Goal: Information Seeking & Learning: Learn about a topic

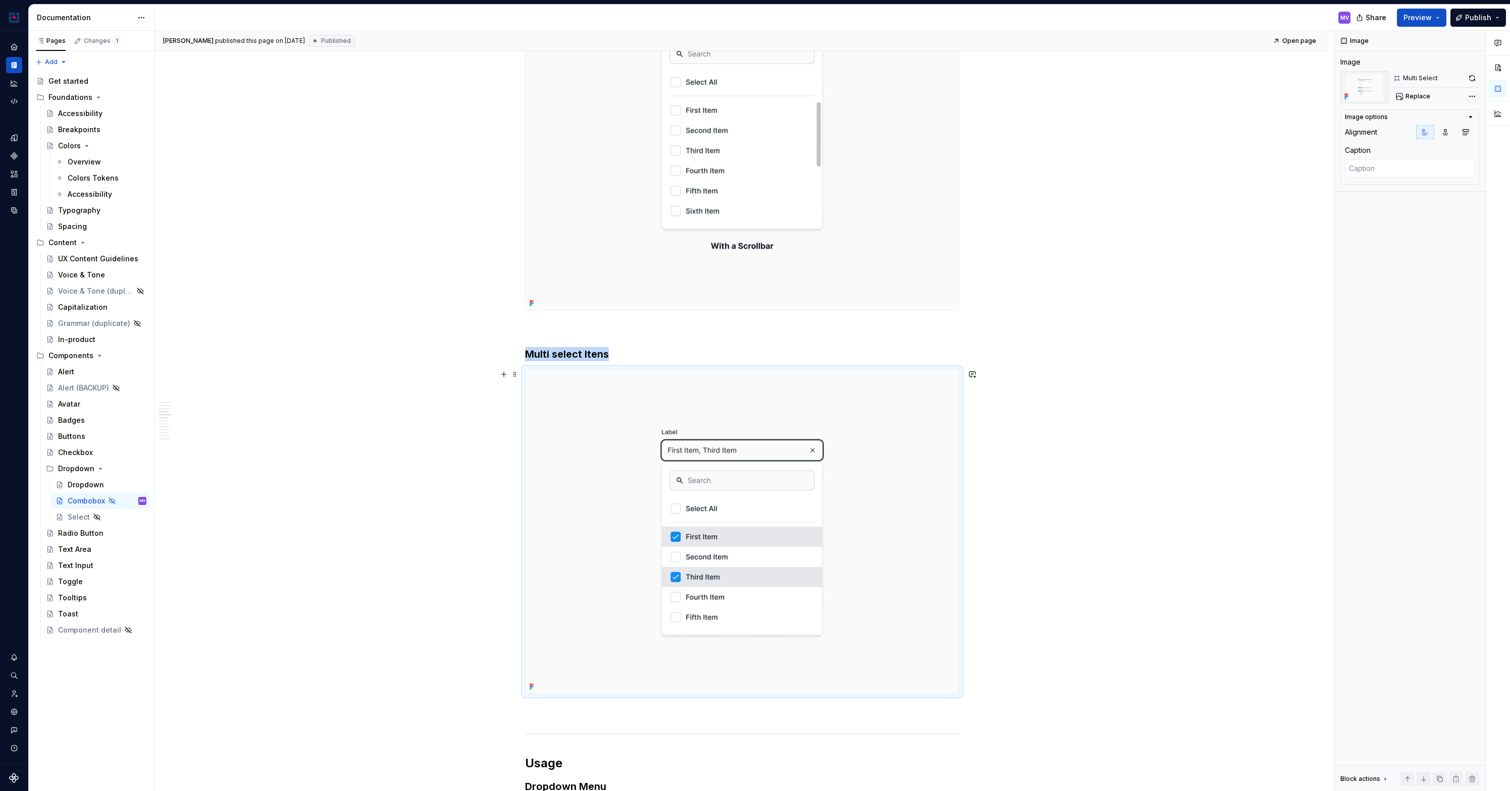
scroll to position [1218, 0]
click at [1470, 76] on button "button" at bounding box center [1472, 78] width 14 height 14
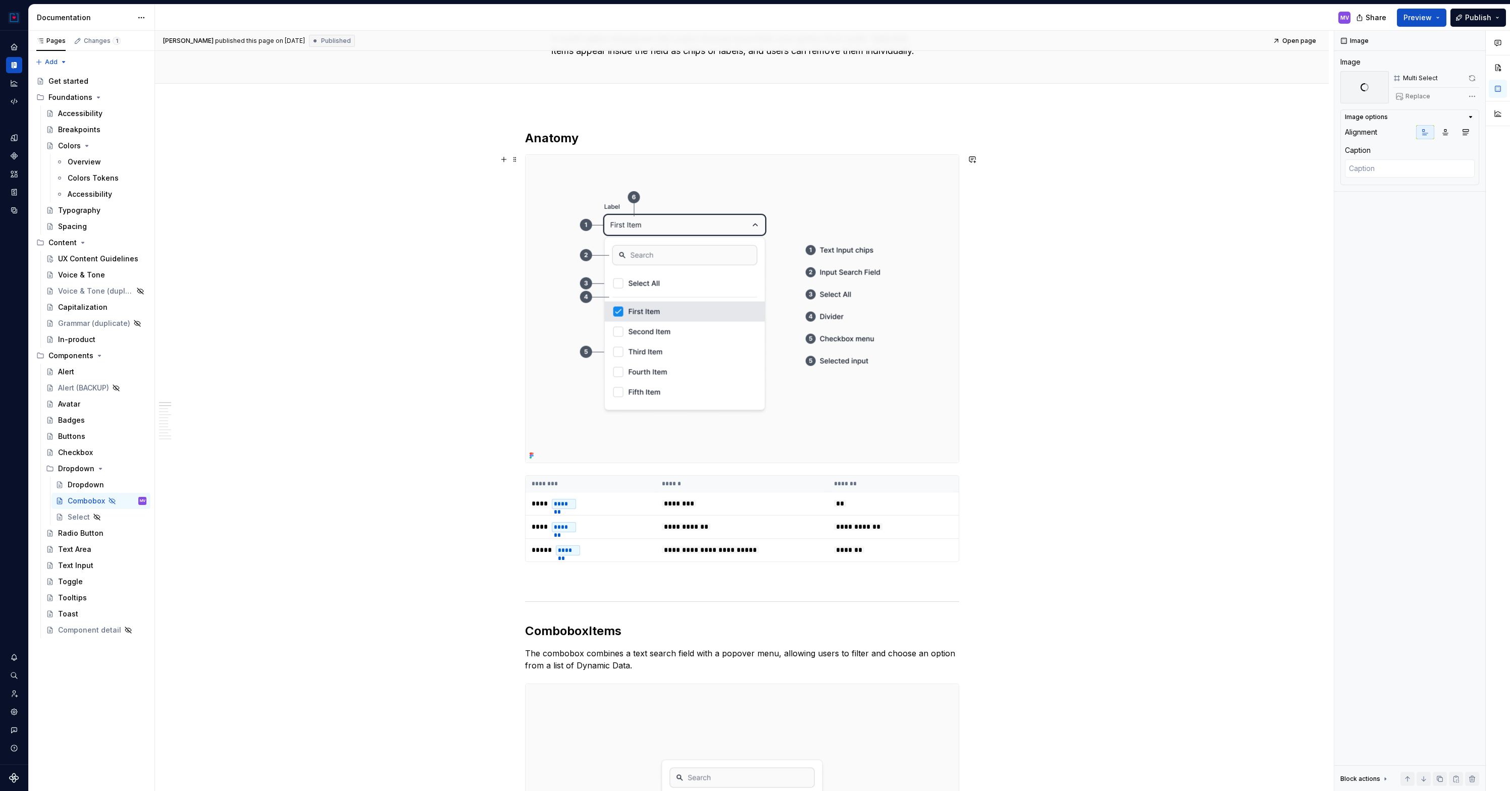
scroll to position [0, 0]
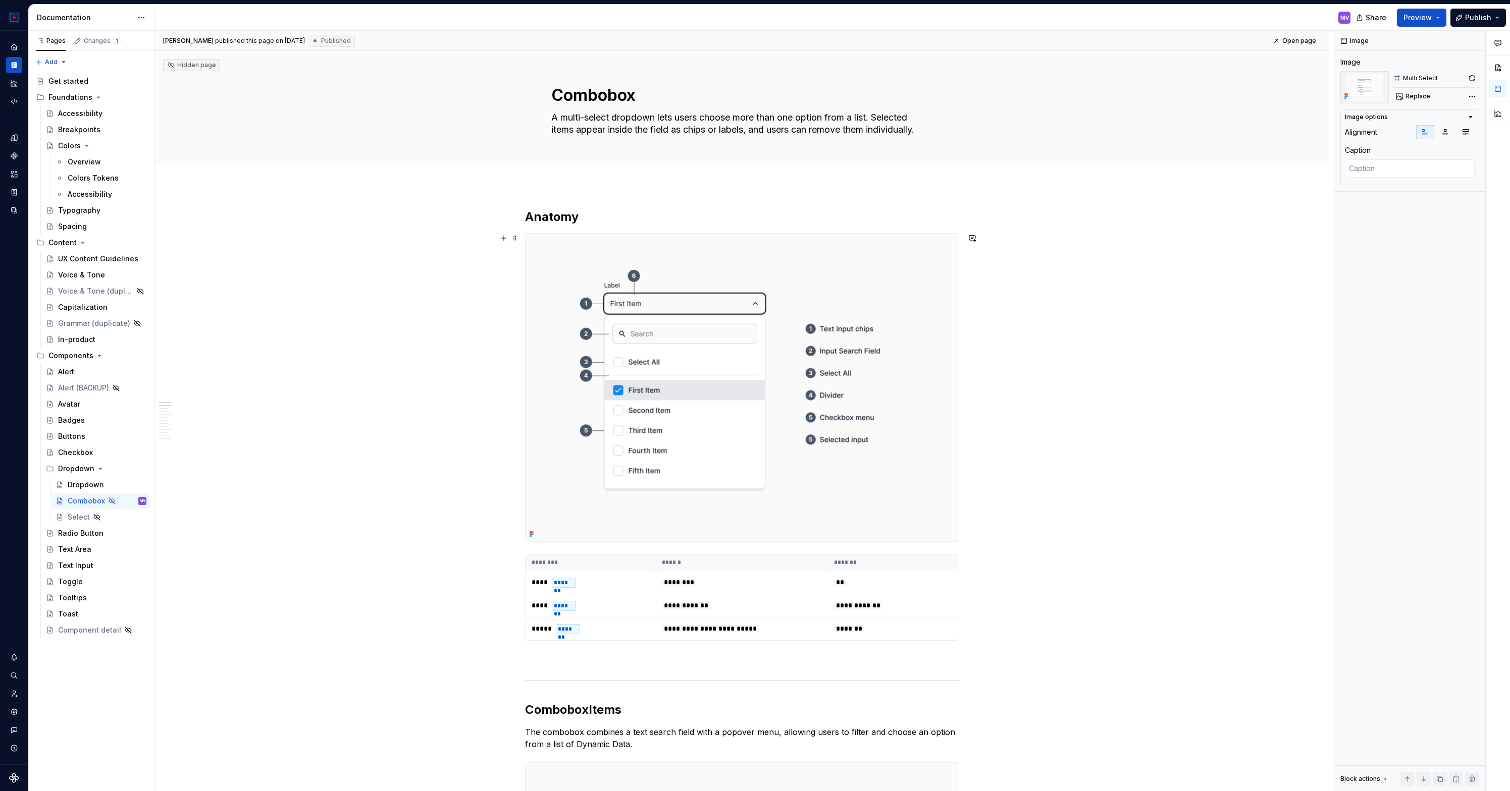
click at [699, 283] on img at bounding box center [741, 388] width 433 height 308
click at [1473, 78] on button "button" at bounding box center [1472, 78] width 14 height 14
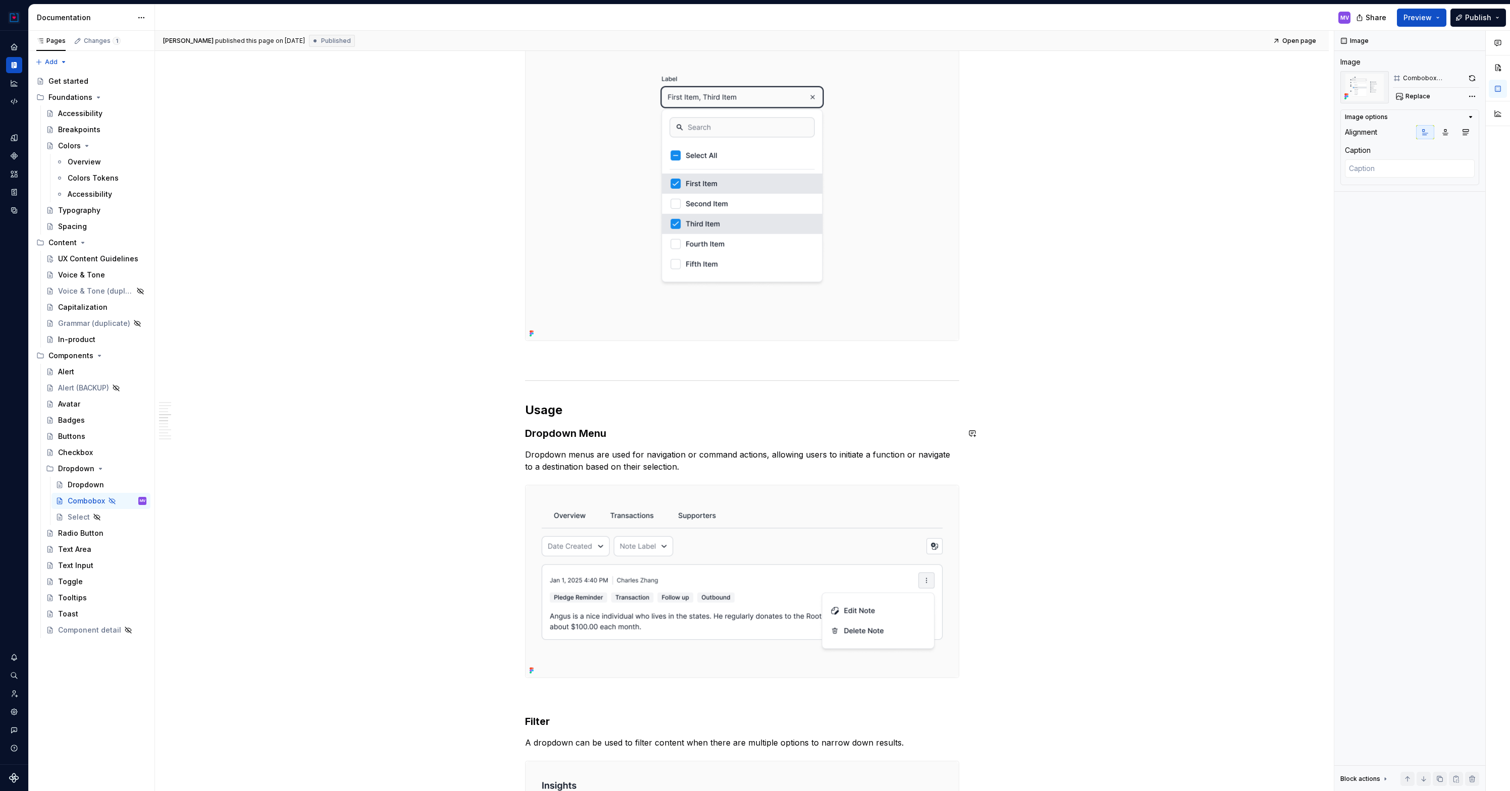
scroll to position [1591, 0]
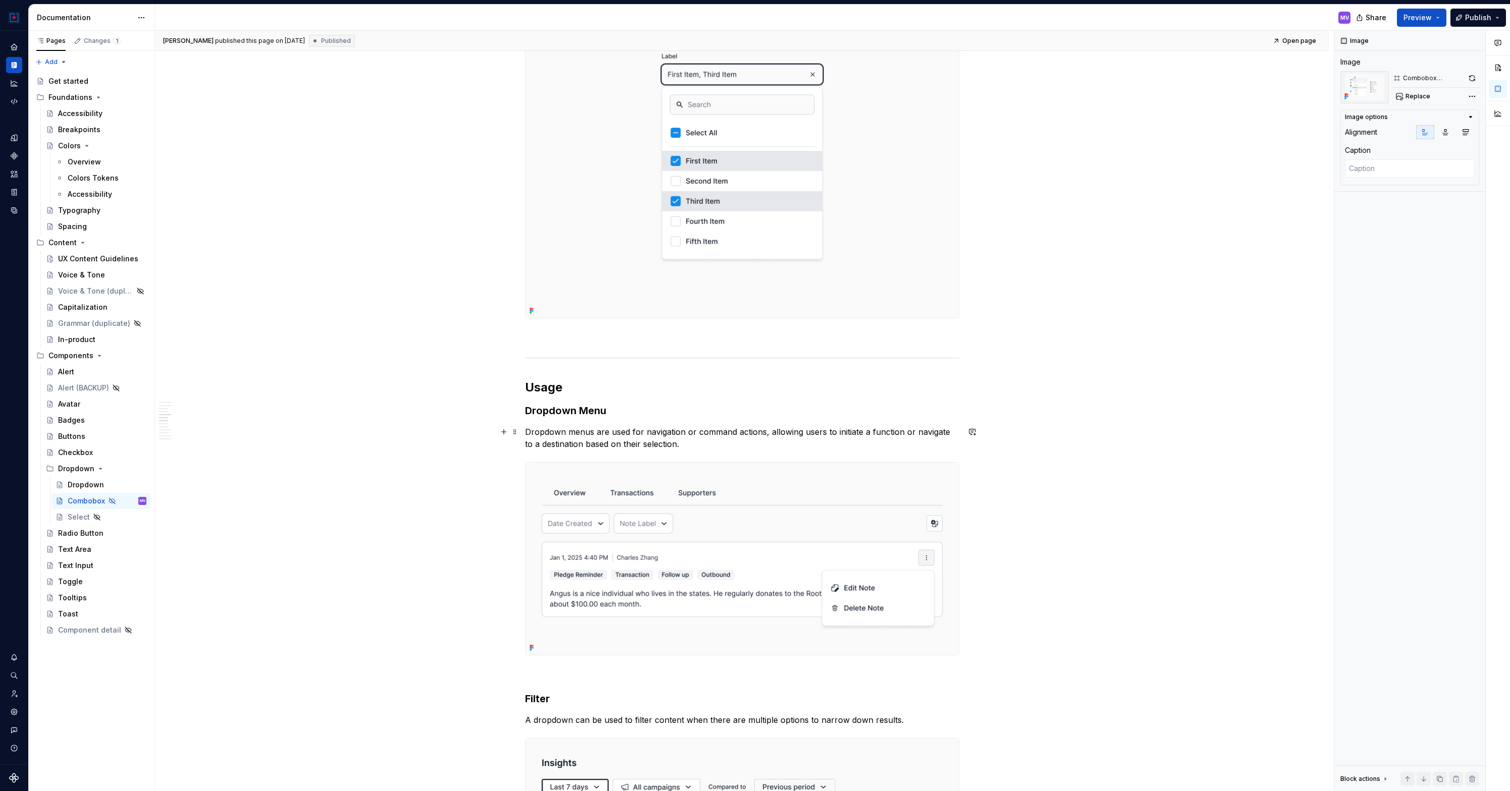
type textarea "*"
click at [626, 436] on p "Dropdown menus are used for navigation or command actions, allowing users to in…" at bounding box center [742, 438] width 434 height 24
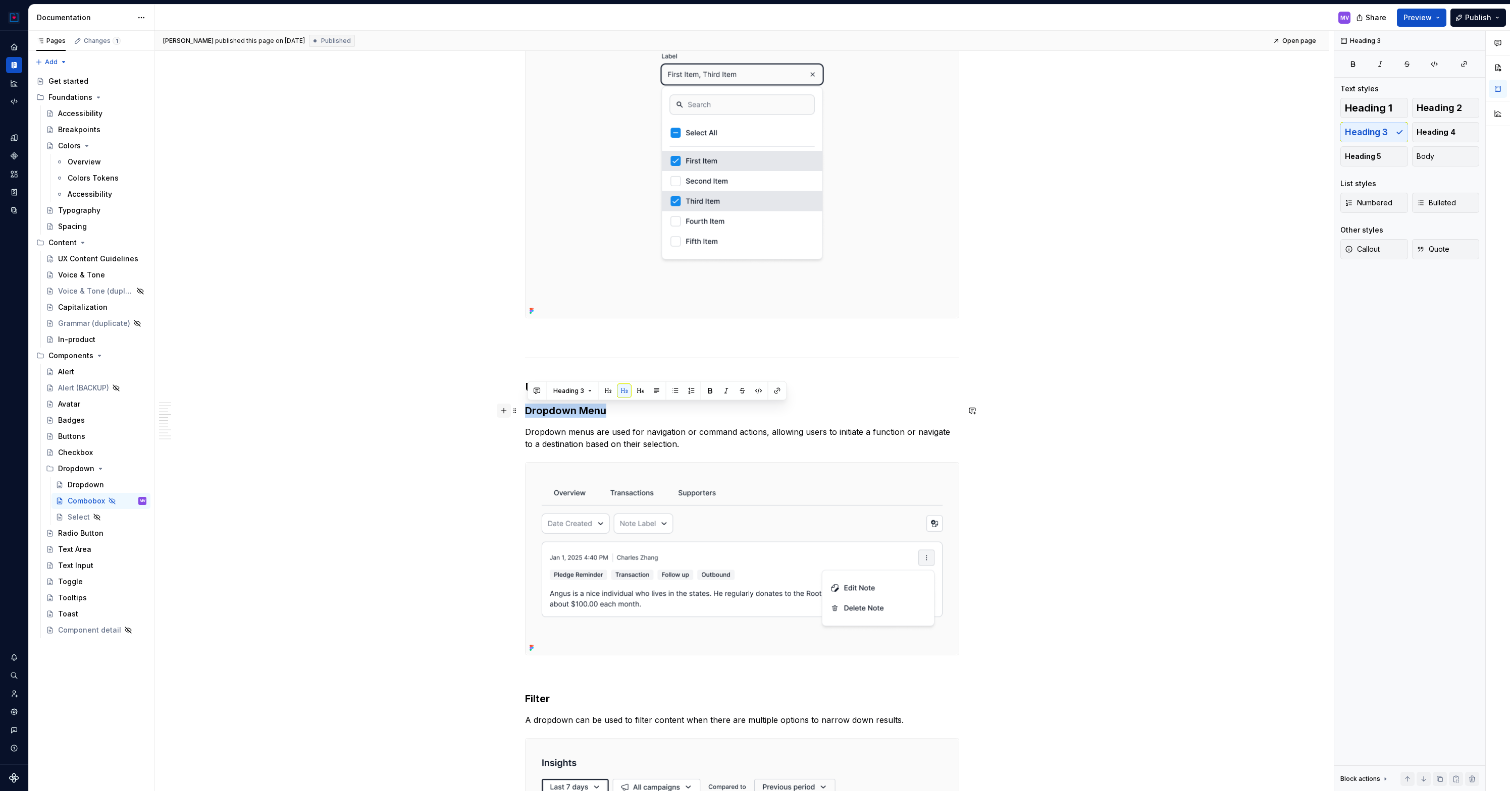
drag, startPoint x: 615, startPoint y: 408, endPoint x: 508, endPoint y: 408, distance: 107.0
click at [525, 408] on div "**********" at bounding box center [742, 724] width 434 height 4214
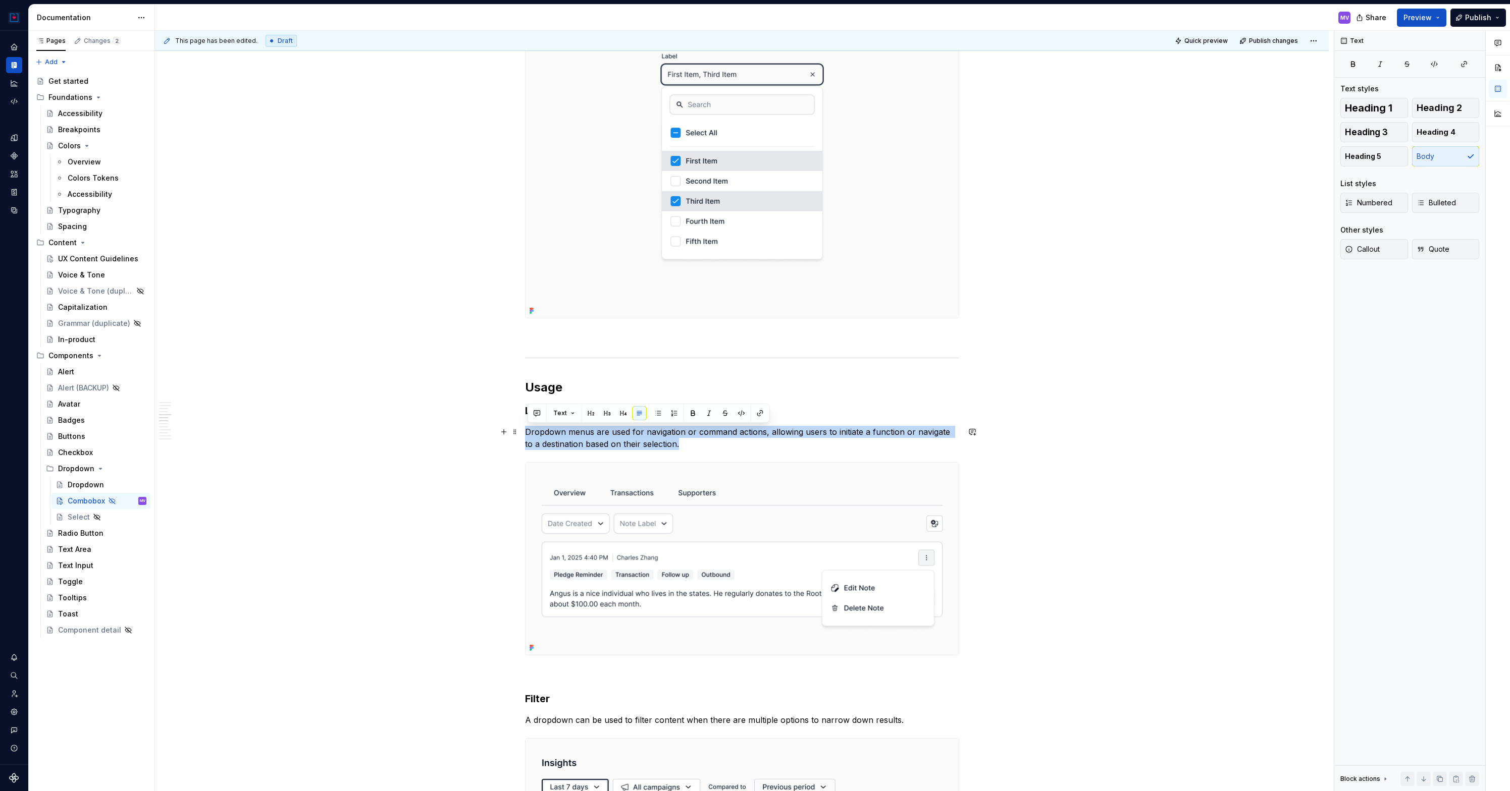
drag, startPoint x: 704, startPoint y: 448, endPoint x: 525, endPoint y: 431, distance: 179.0
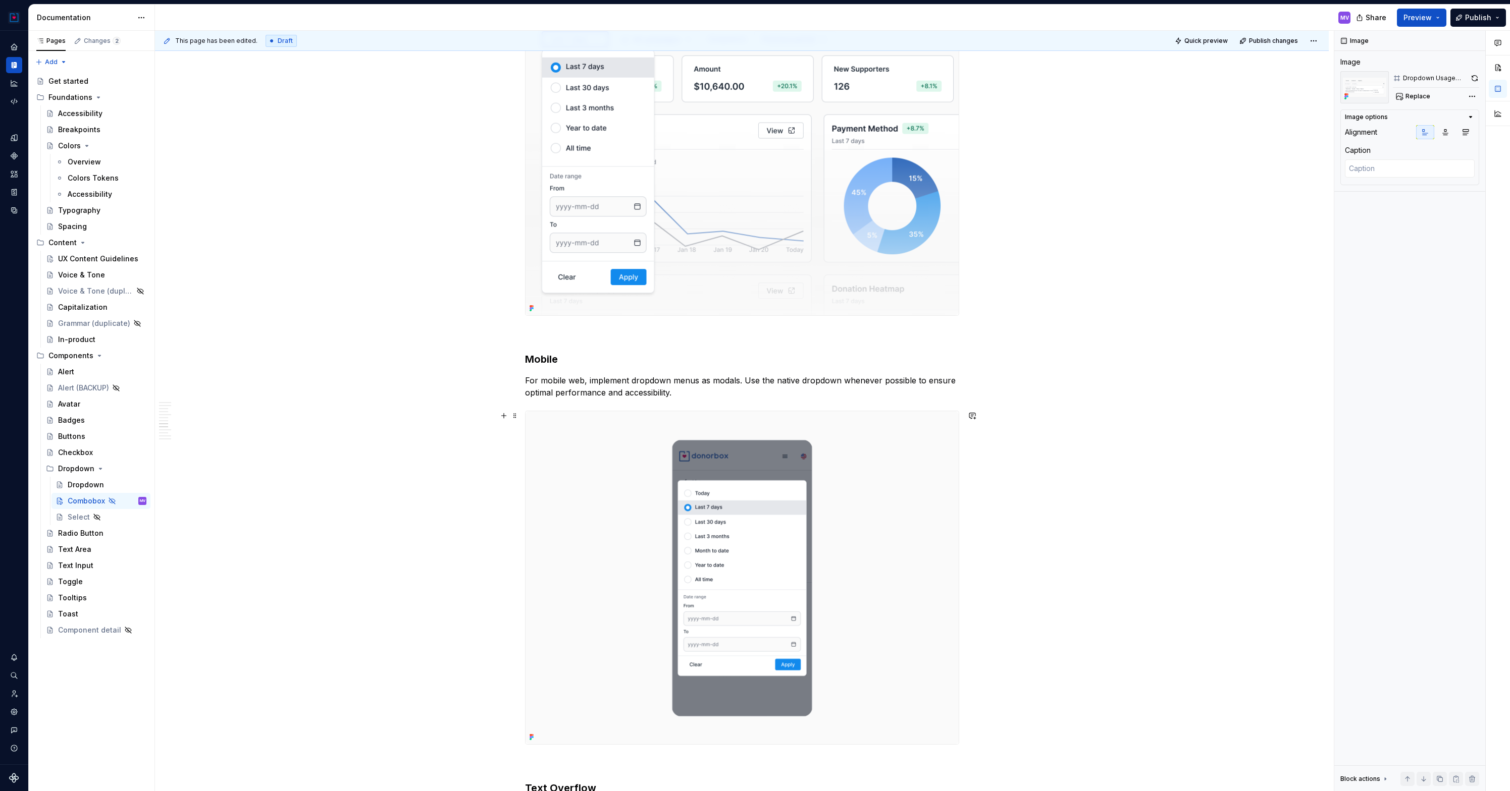
scroll to position [2328, 0]
click at [616, 494] on img at bounding box center [741, 577] width 433 height 333
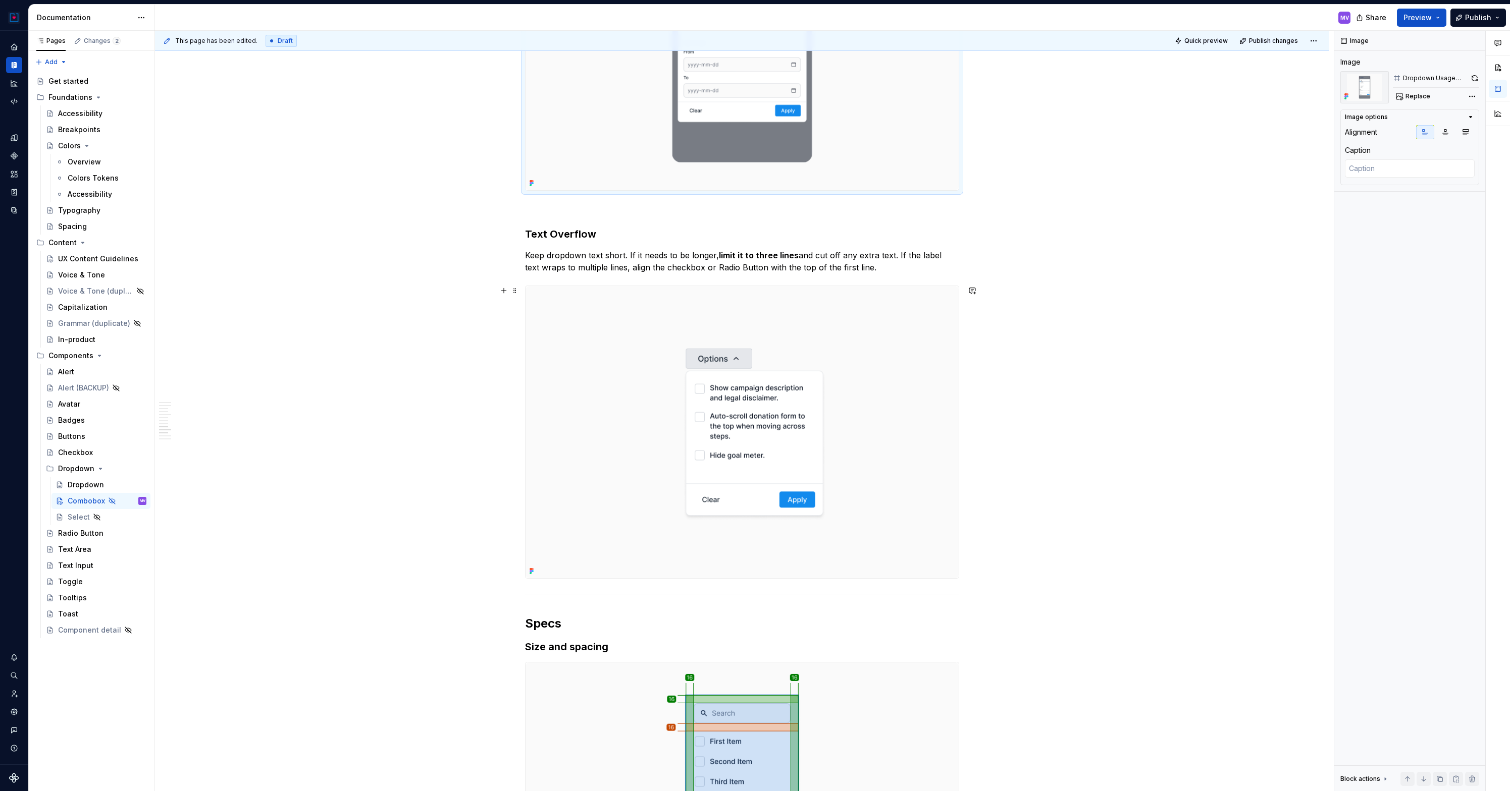
scroll to position [2815, 0]
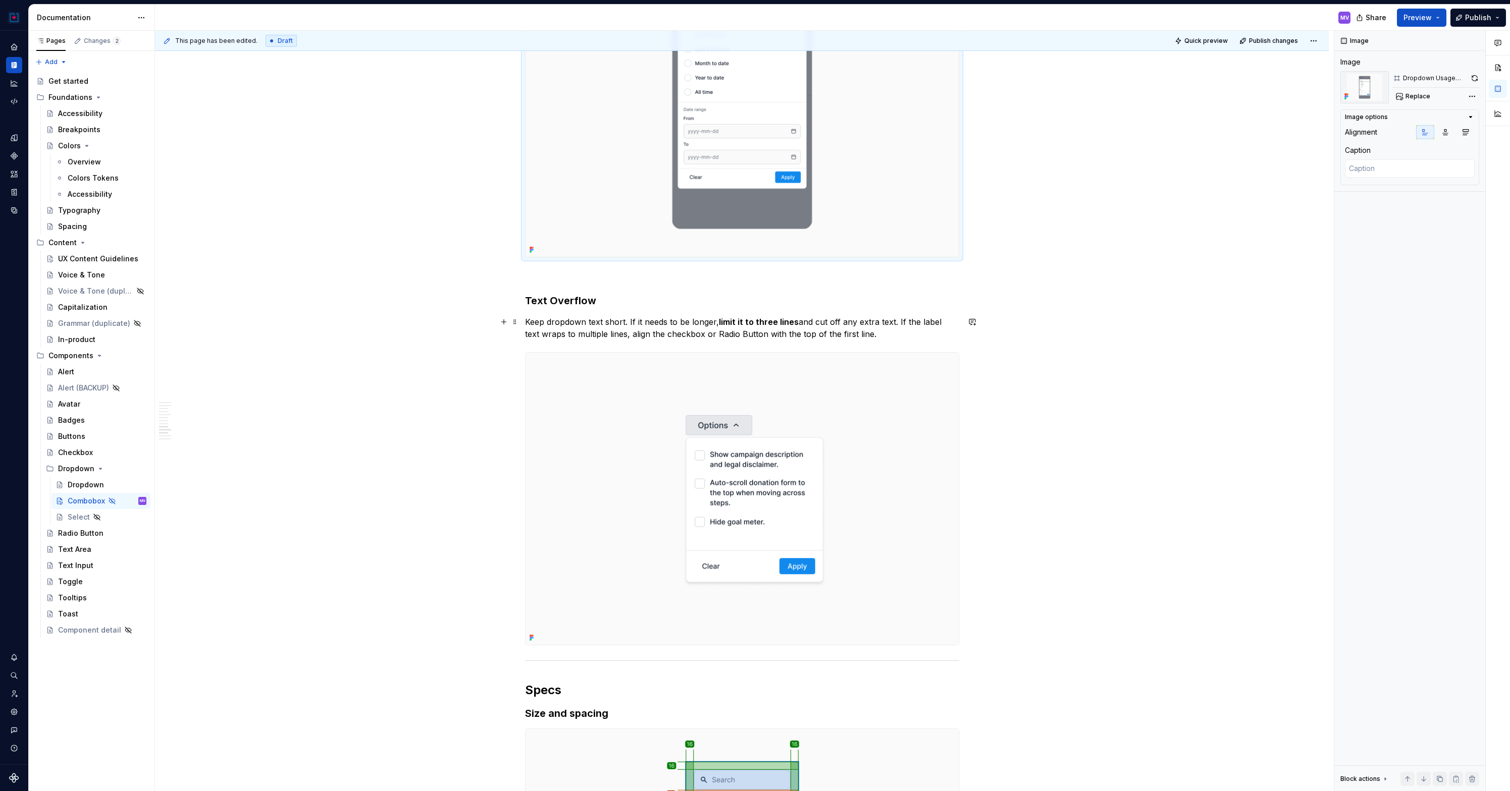
click at [575, 324] on p "Keep dropdown text short. If it needs to be longer, limit it to three lines and…" at bounding box center [742, 328] width 434 height 24
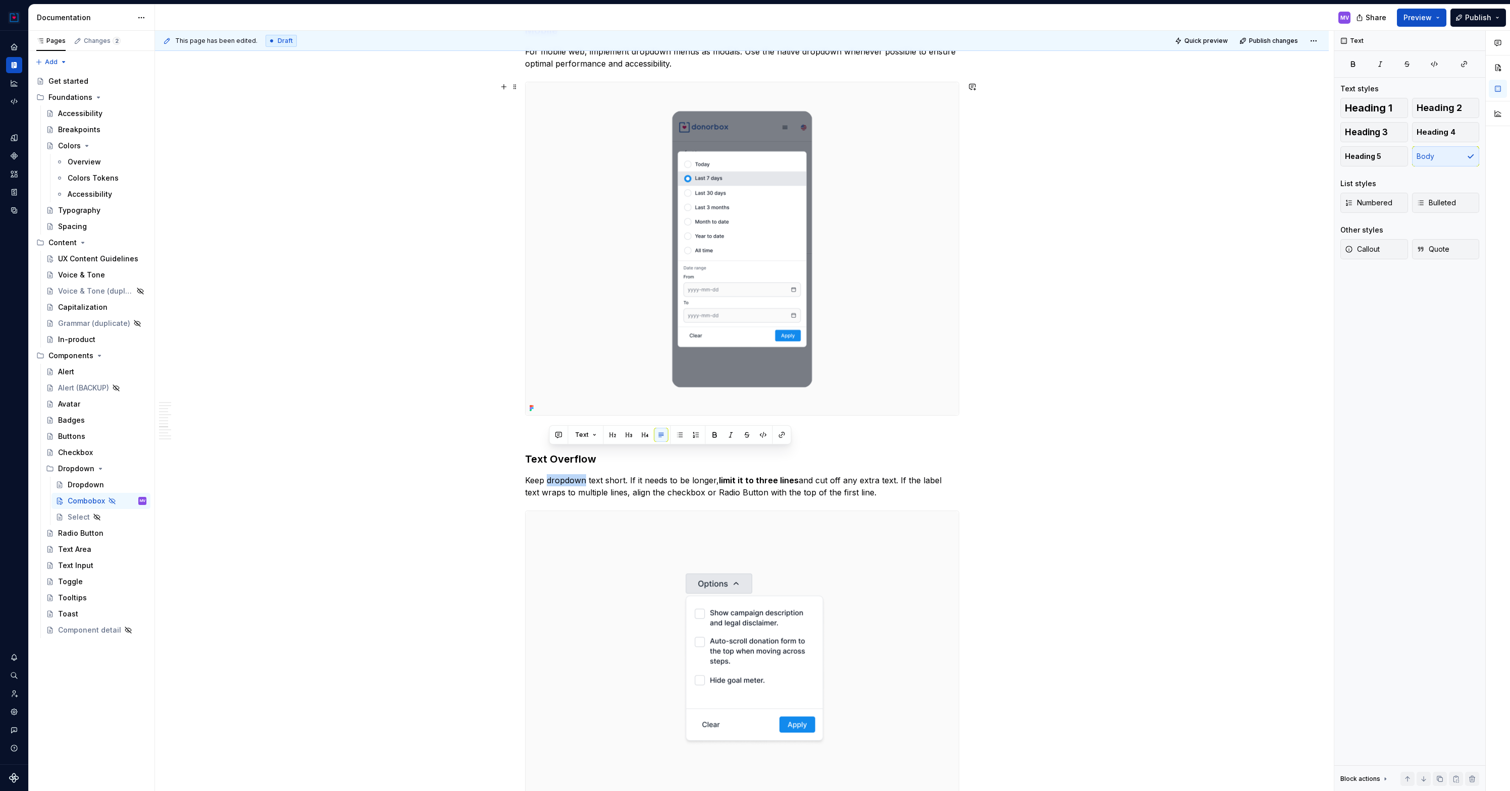
scroll to position [2628, 0]
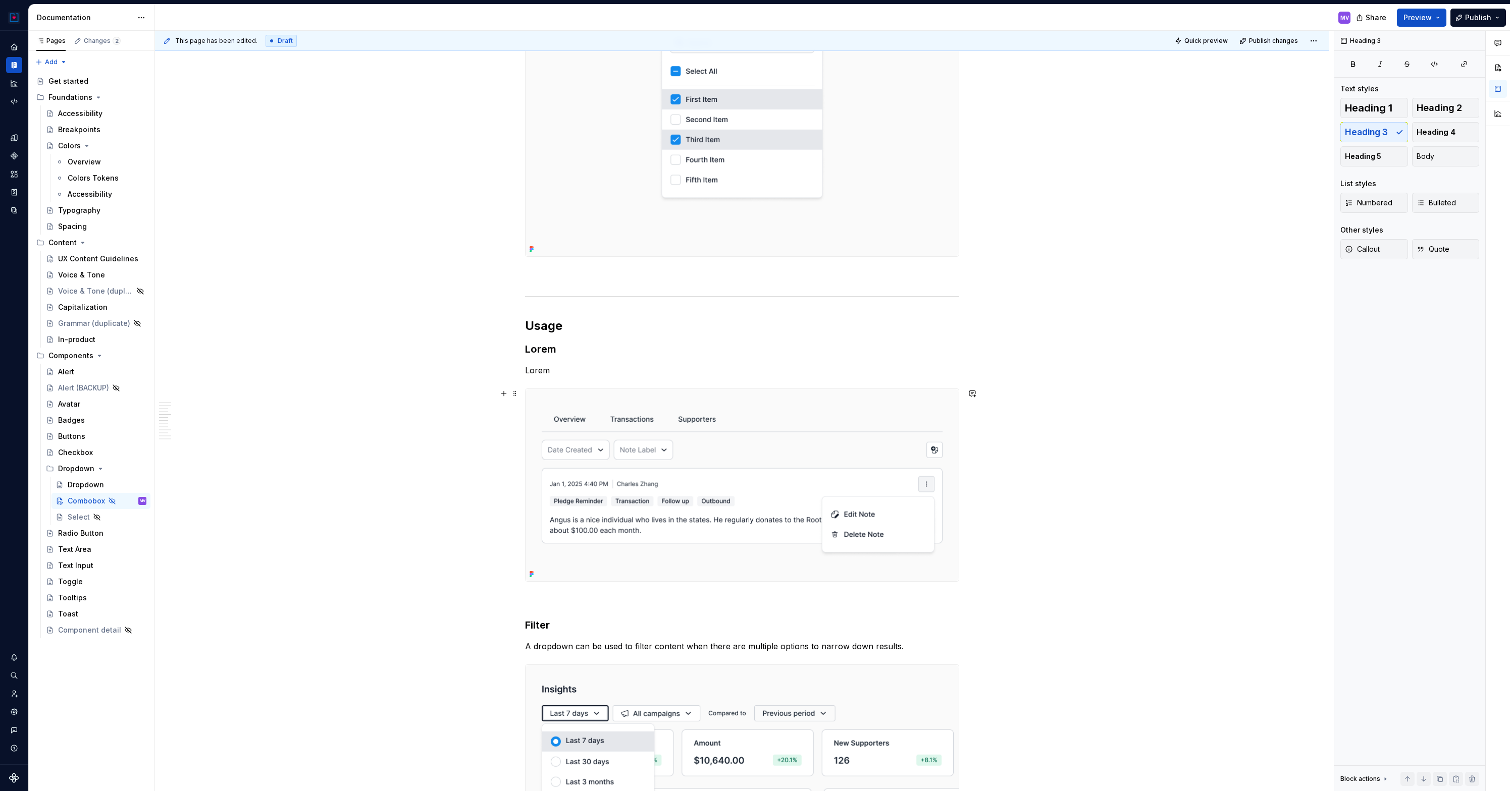
scroll to position [1658, 0]
click at [541, 365] on p "Lorem" at bounding box center [742, 366] width 434 height 12
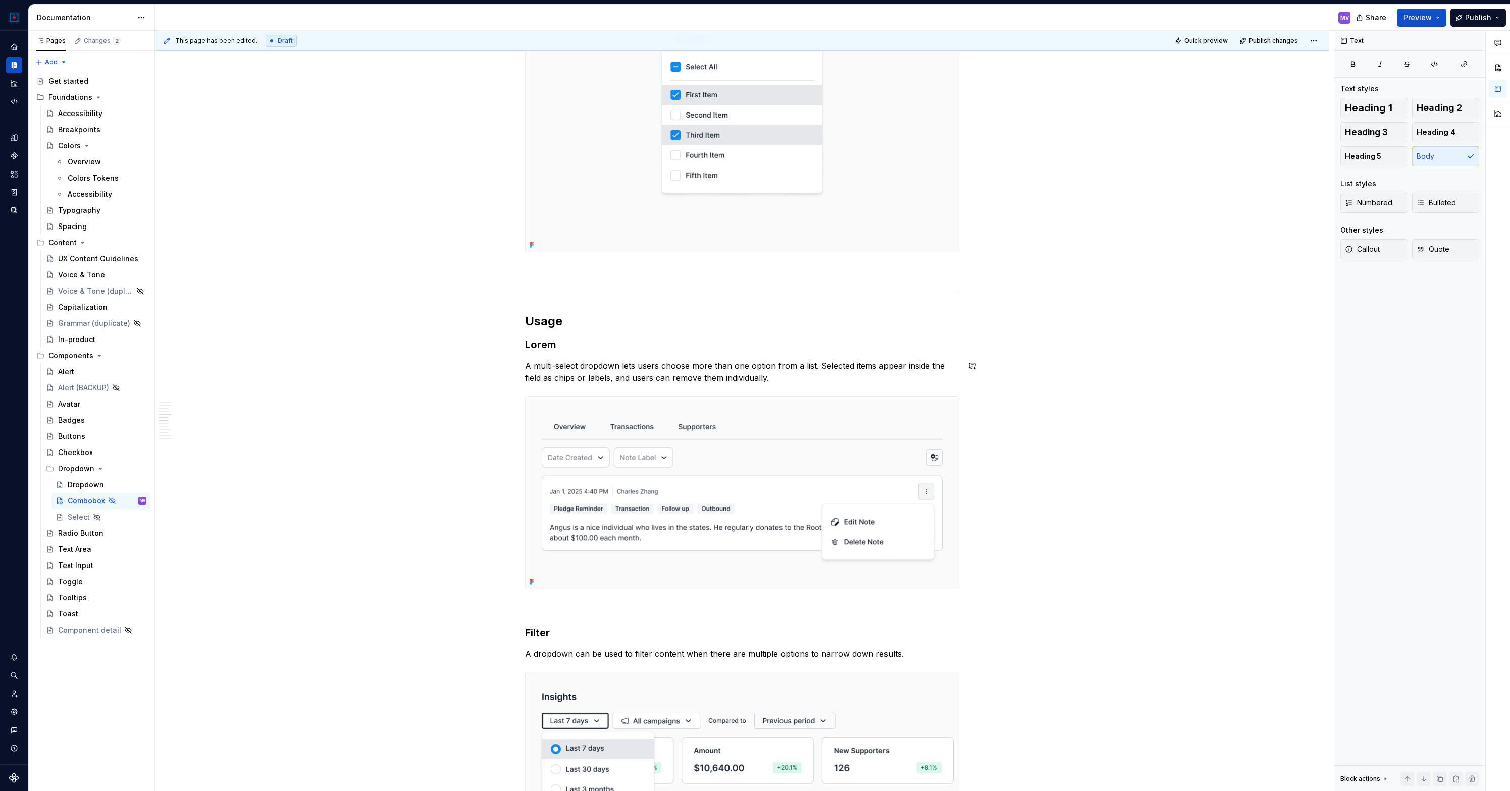
click at [438, 388] on div "**********" at bounding box center [742, 764] width 1174 height 4475
click at [565, 344] on h3 "Lorem" at bounding box center [742, 345] width 434 height 14
drag, startPoint x: 583, startPoint y: 343, endPoint x: 501, endPoint y: 343, distance: 82.3
click at [525, 343] on div "**********" at bounding box center [742, 658] width 434 height 4214
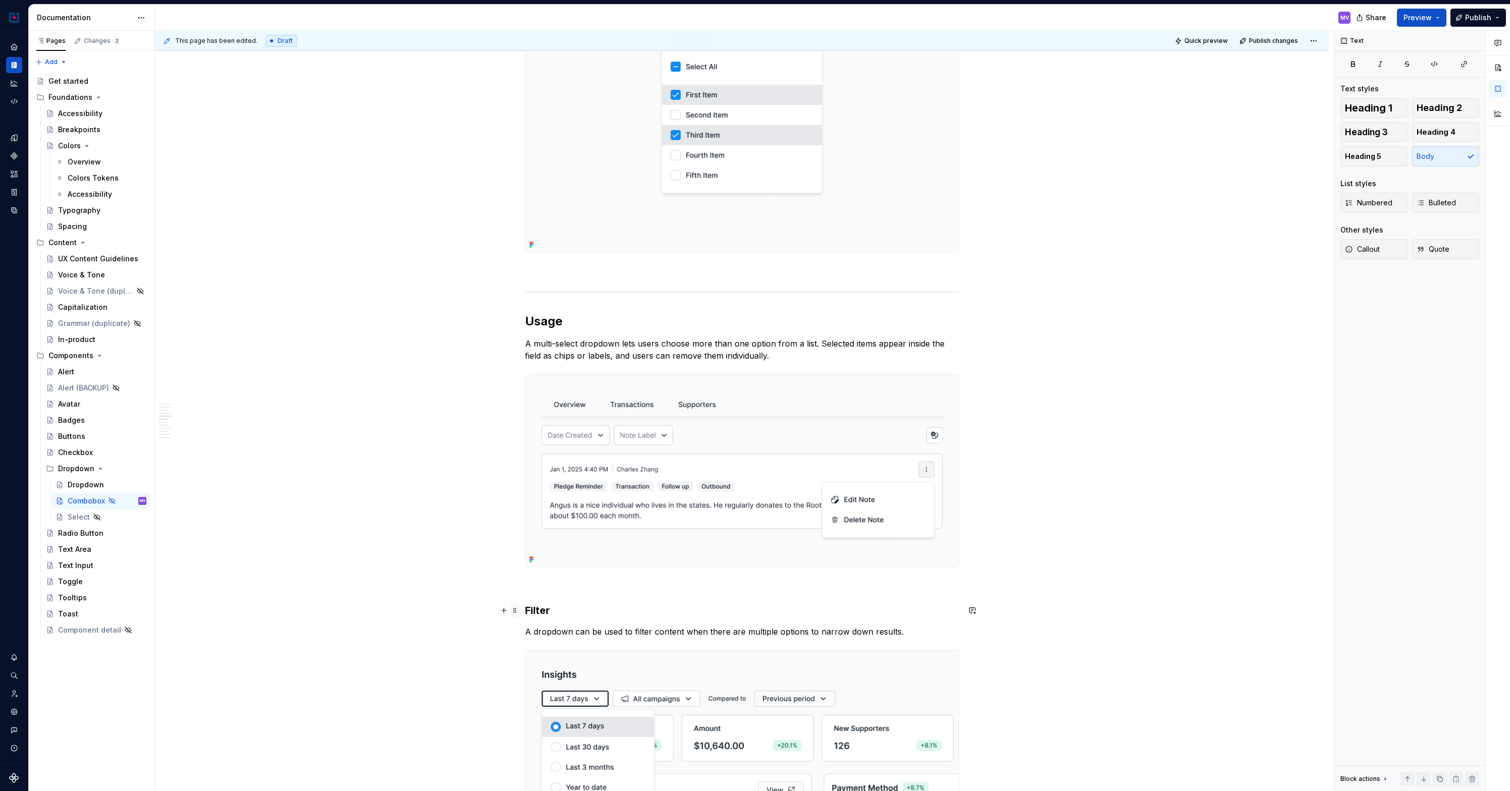
click at [518, 612] on span at bounding box center [515, 611] width 8 height 14
click at [539, 697] on div "Delete" at bounding box center [565, 700] width 66 height 10
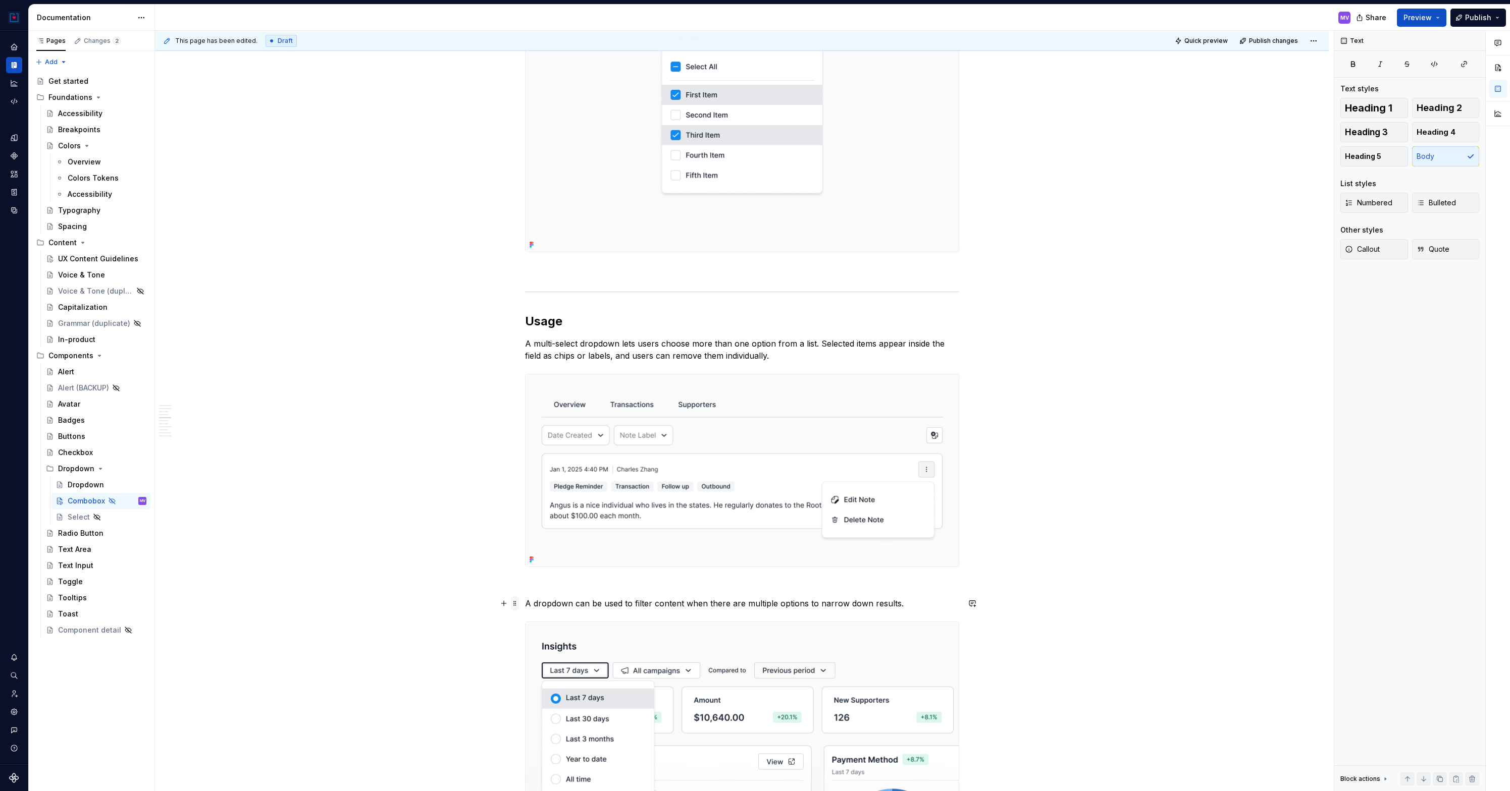
click at [518, 601] on span at bounding box center [515, 604] width 8 height 14
click at [528, 687] on div "Delete" at bounding box center [559, 693] width 86 height 16
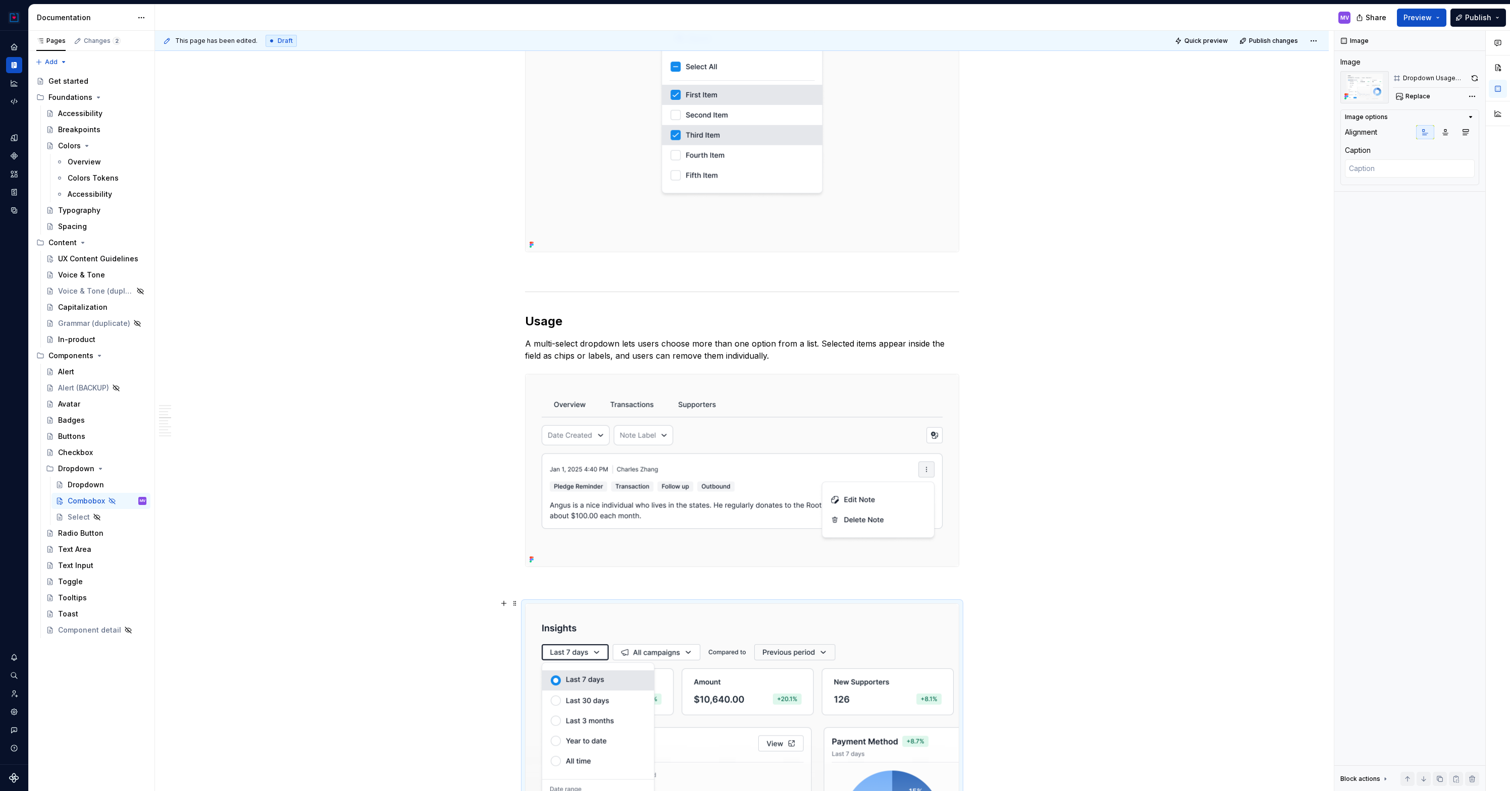
scroll to position [1794, 0]
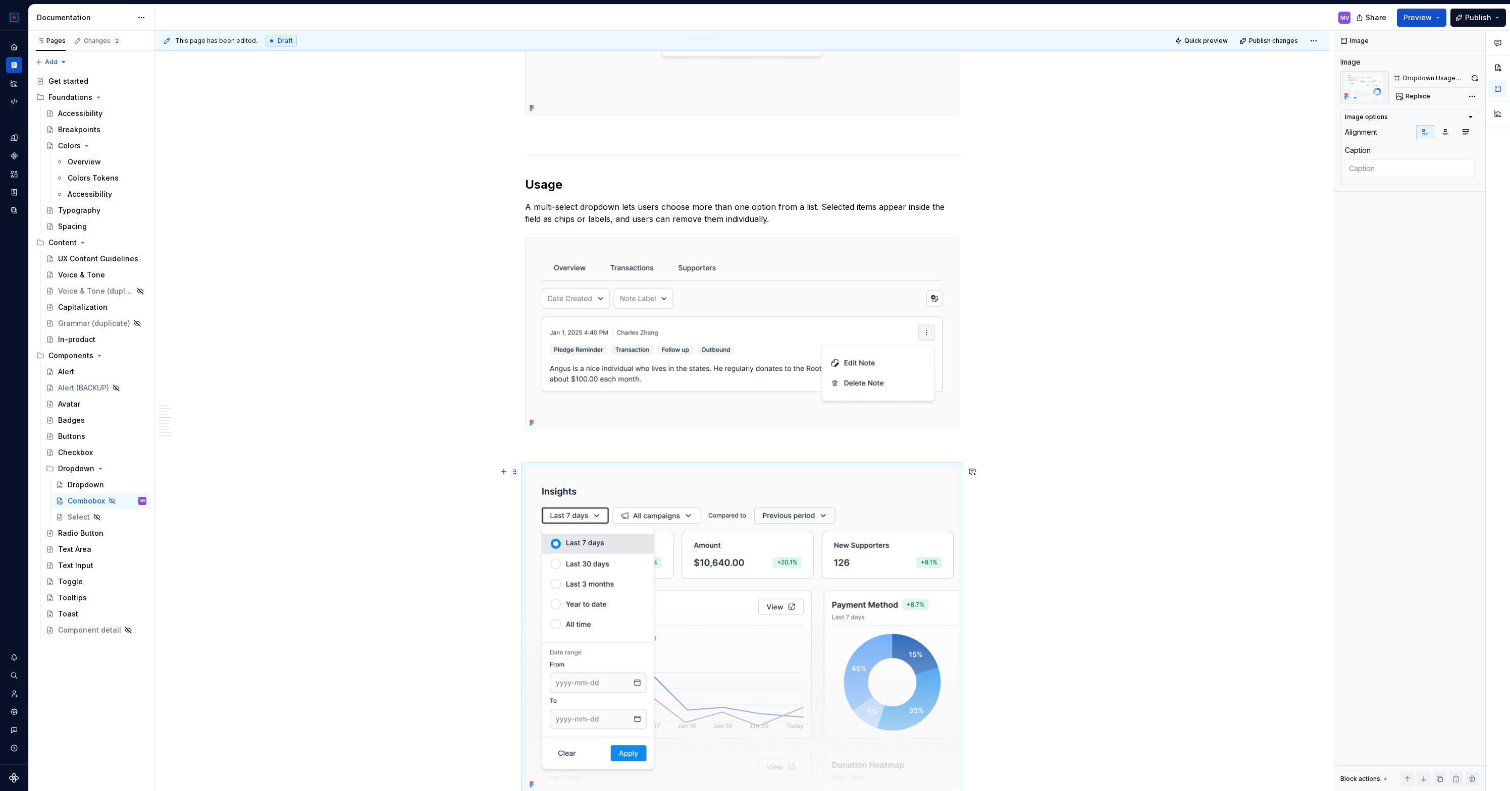
click at [517, 471] on span at bounding box center [515, 472] width 8 height 14
click at [526, 557] on icon at bounding box center [524, 561] width 8 height 8
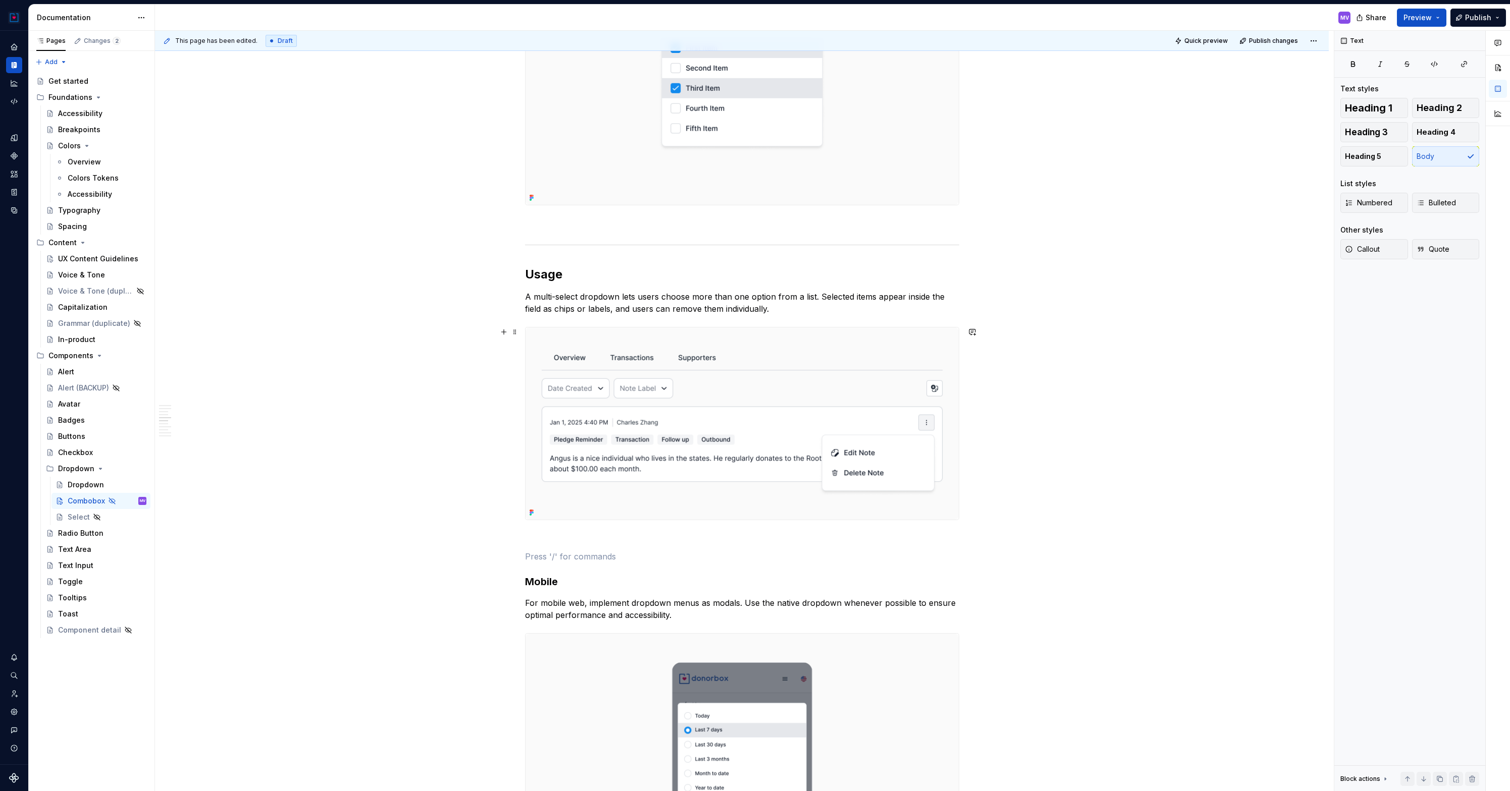
scroll to position [1698, 0]
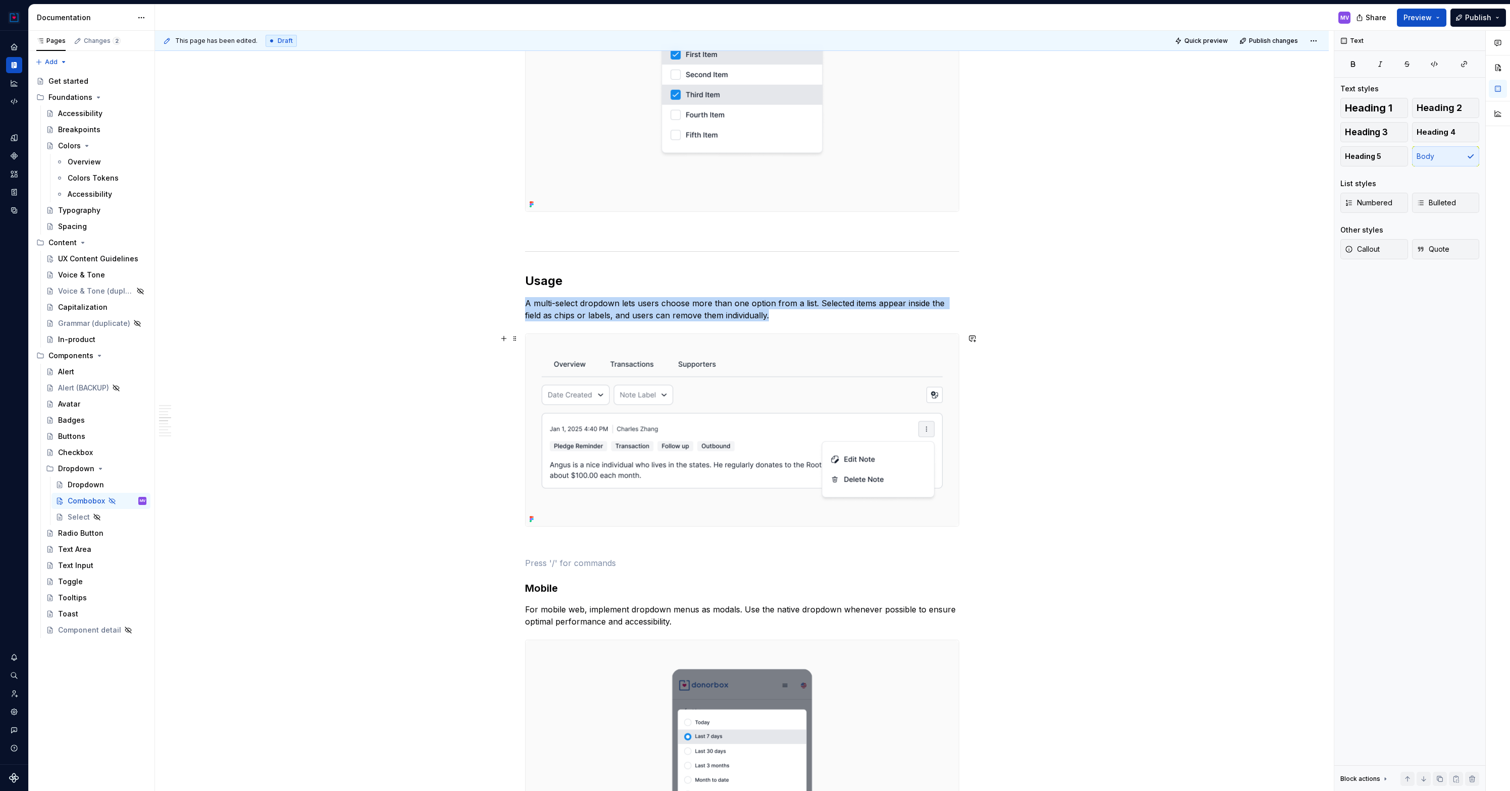
click at [615, 422] on img at bounding box center [741, 430] width 433 height 192
click at [716, 419] on img at bounding box center [741, 430] width 433 height 192
click at [1419, 93] on span "Replace" at bounding box center [1417, 96] width 25 height 8
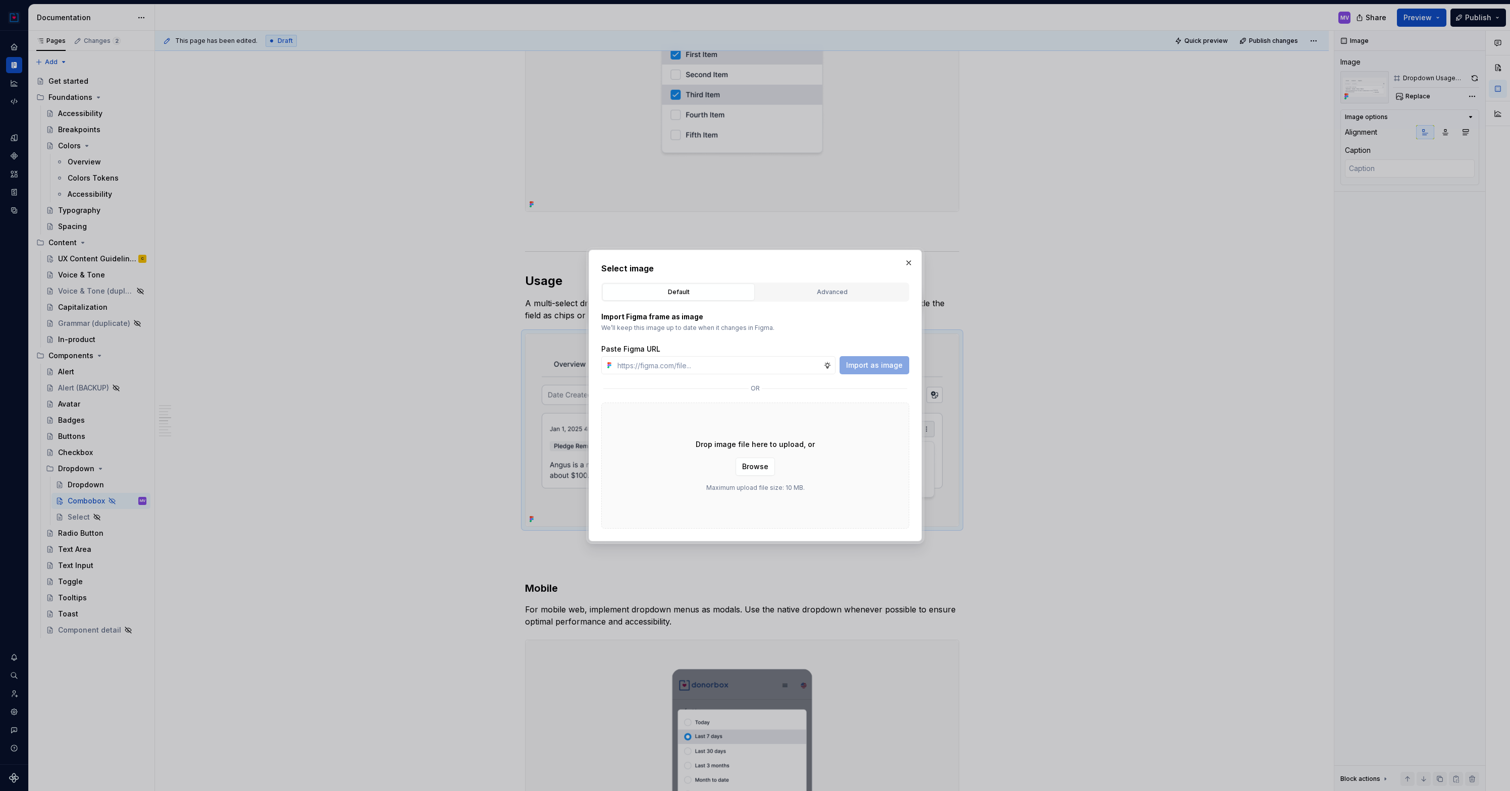
type textarea "*"
type input "[URL][DOMAIN_NAME]"
click at [878, 364] on span "Import as image" at bounding box center [874, 365] width 57 height 10
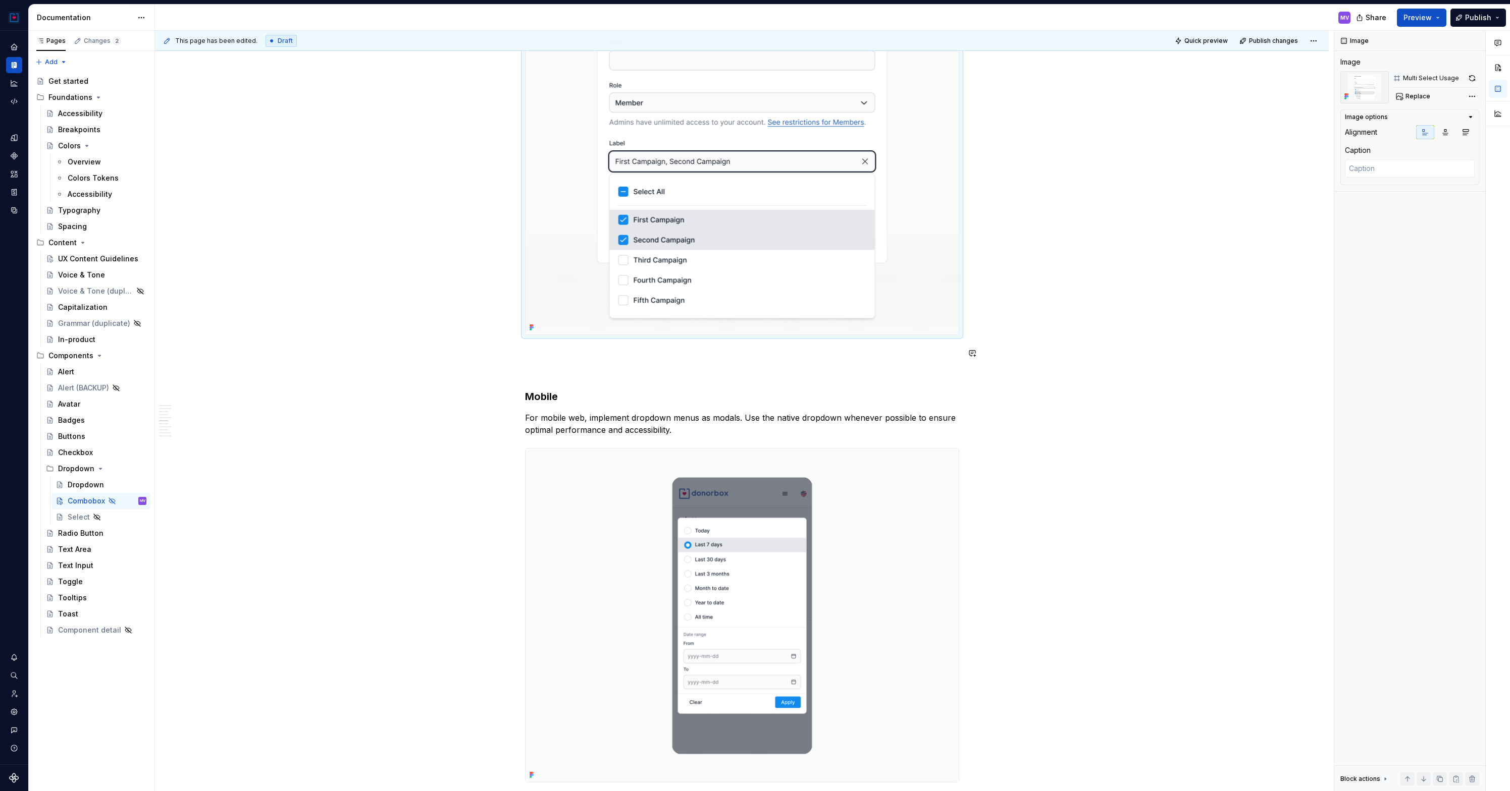
scroll to position [2056, 0]
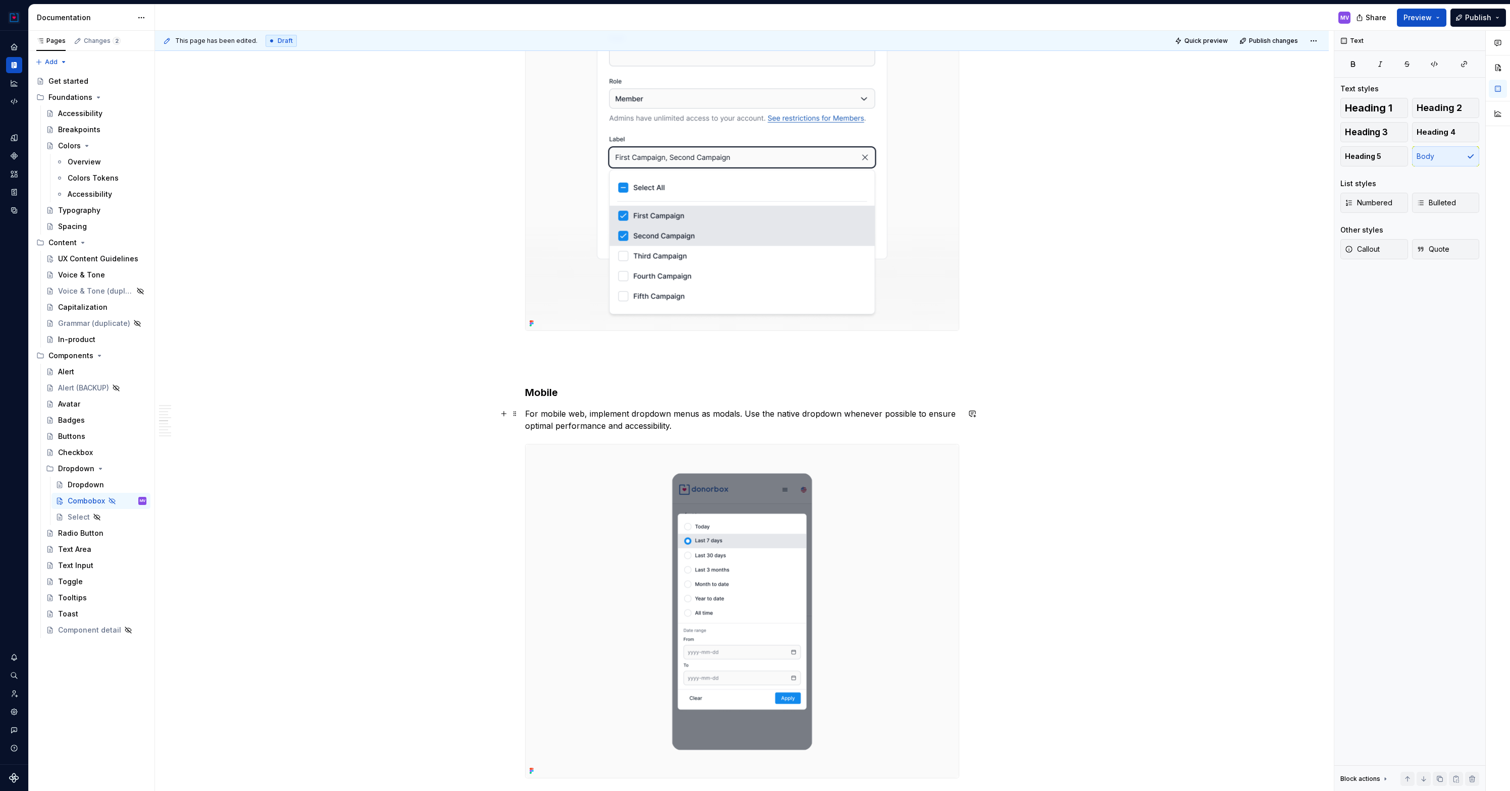
click at [640, 413] on p "For mobile web, implement dropdown menus as modals. Use the native dropdown whe…" at bounding box center [742, 420] width 434 height 24
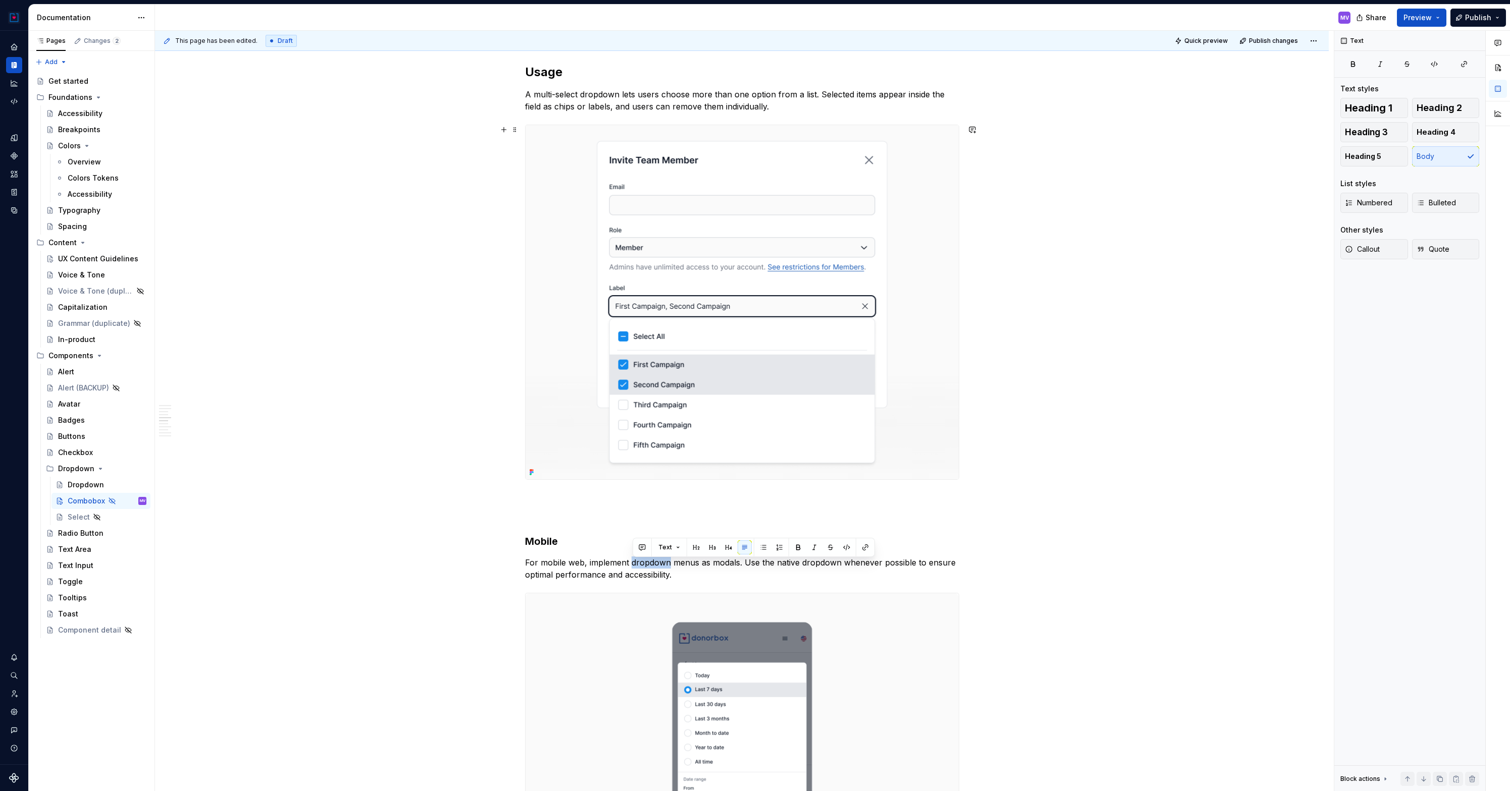
scroll to position [1902, 0]
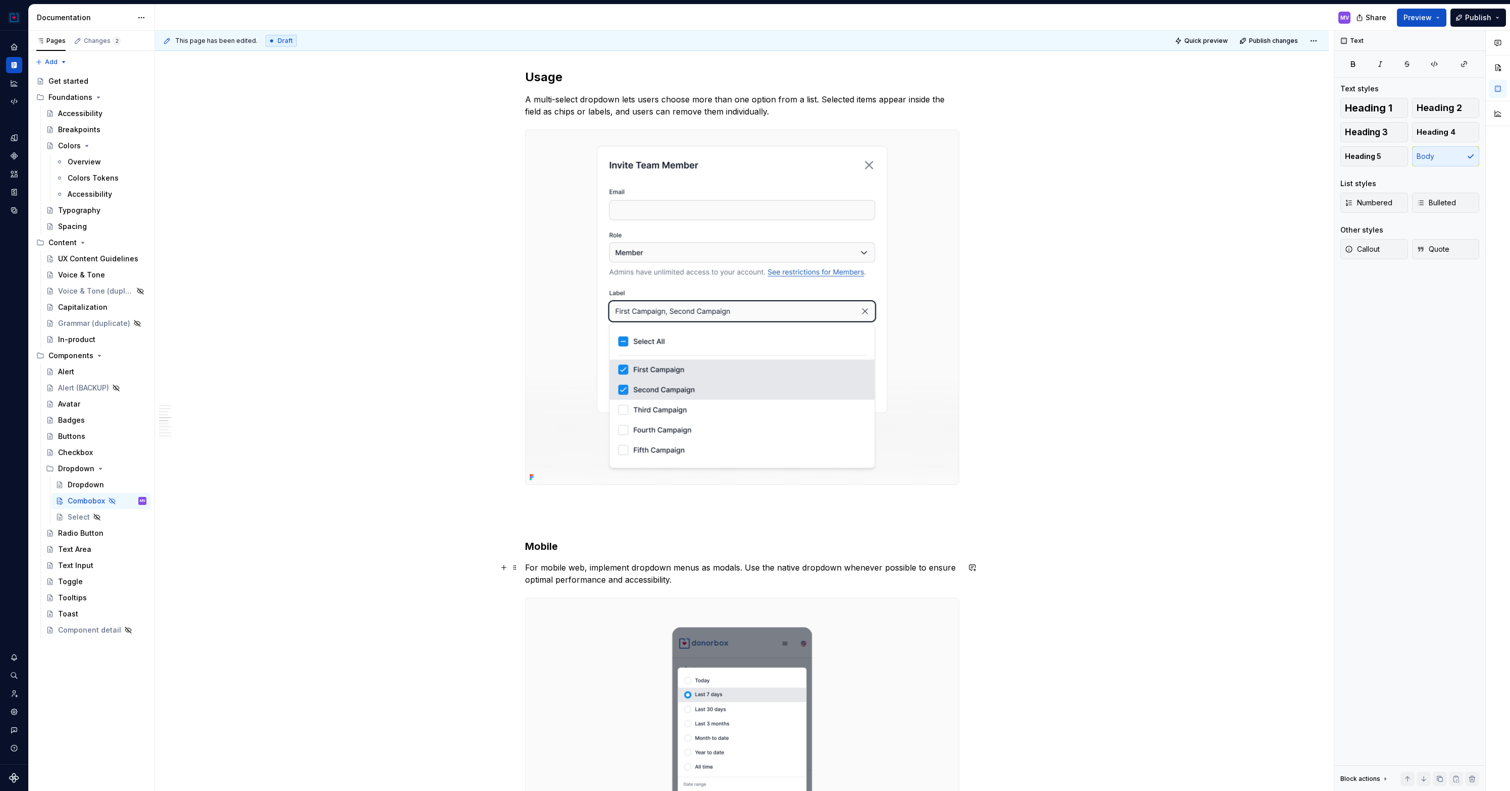
click at [674, 568] on p "For mobile web, implement dropdown menus as modals. Use the native dropdown whe…" at bounding box center [742, 574] width 434 height 24
click at [680, 568] on p "For mobile web, implement dropdown menus as modals. Use the native dropdown whe…" at bounding box center [742, 574] width 434 height 24
click at [752, 567] on p "For mobile web, implement dropdown Combobox as modals. Use the native dropdown …" at bounding box center [742, 574] width 434 height 24
click at [764, 567] on p "For mobile web, implement dropdown Combobox as modals. Use the native dropdown …" at bounding box center [742, 574] width 434 height 24
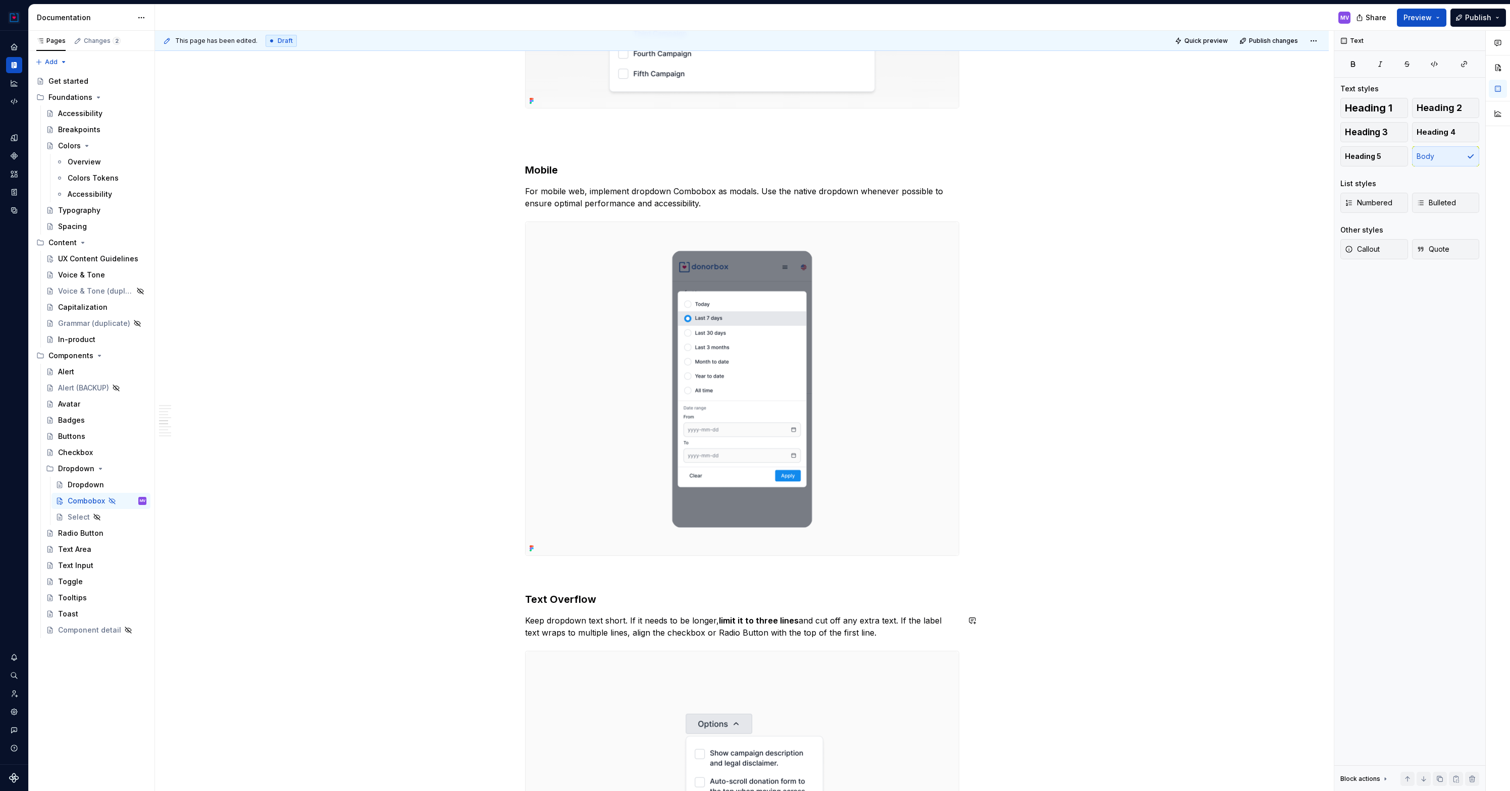
scroll to position [2245, 0]
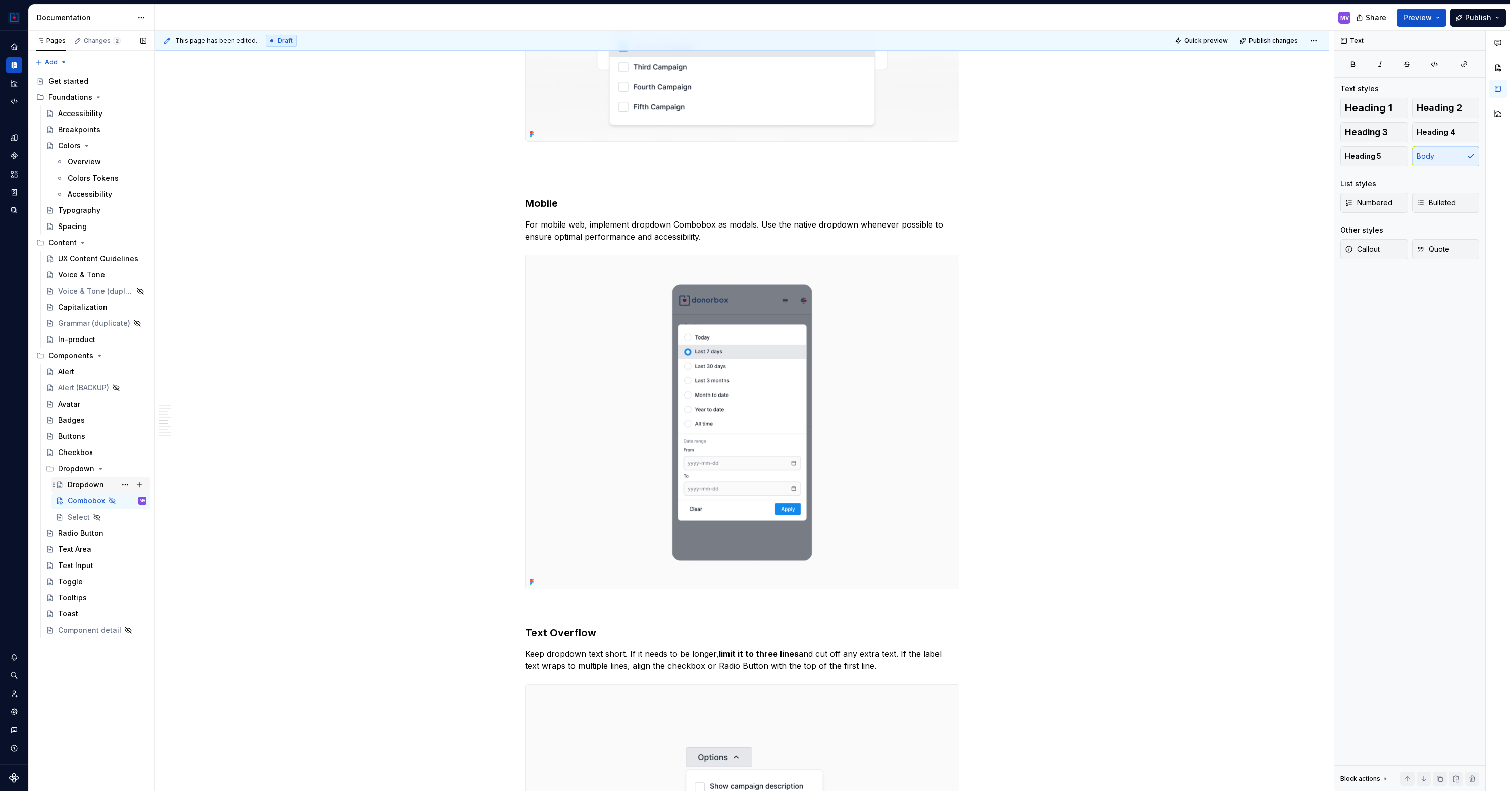
click at [82, 480] on div "Dropdown" at bounding box center [86, 485] width 36 height 10
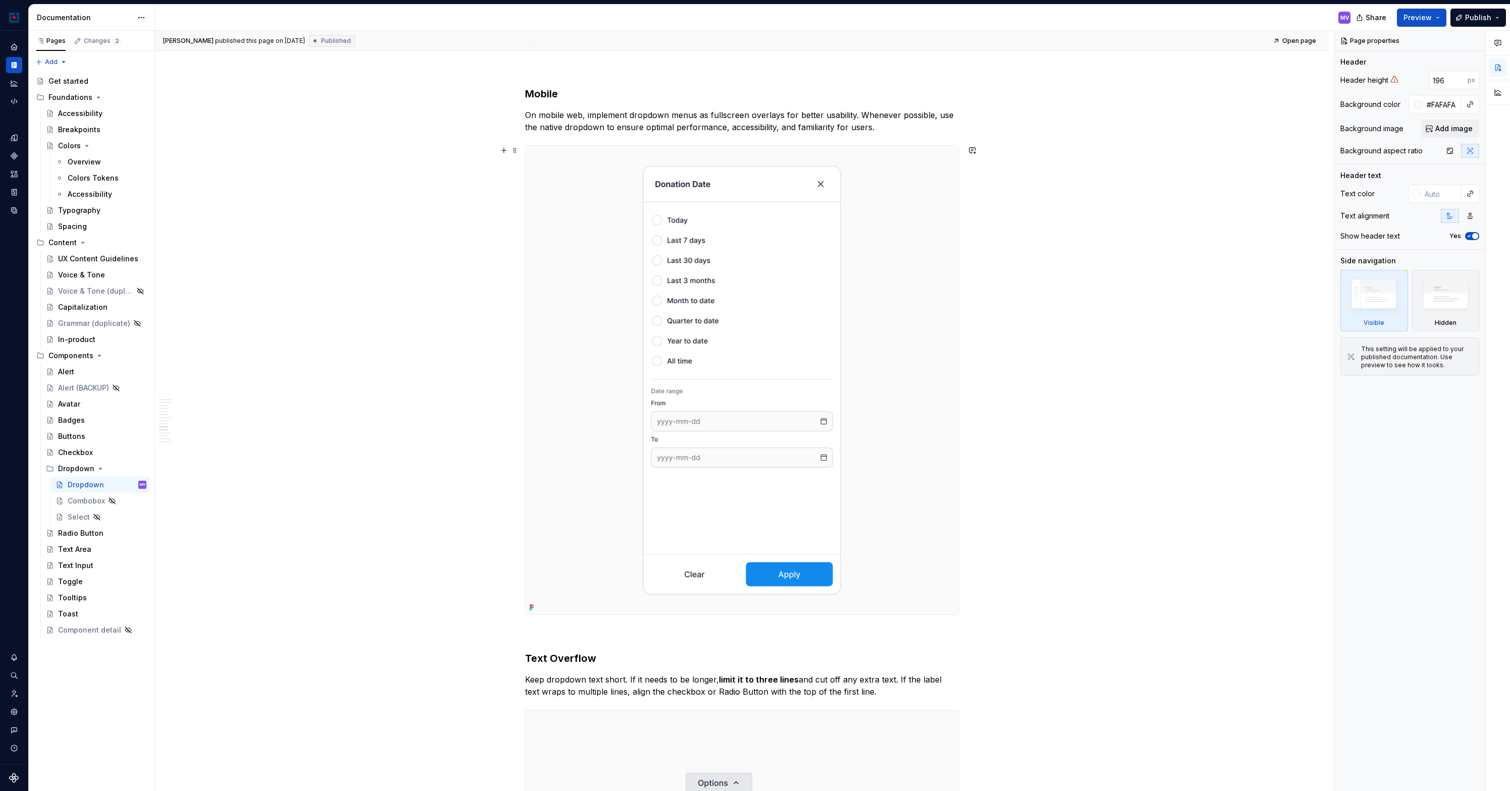
scroll to position [3139, 0]
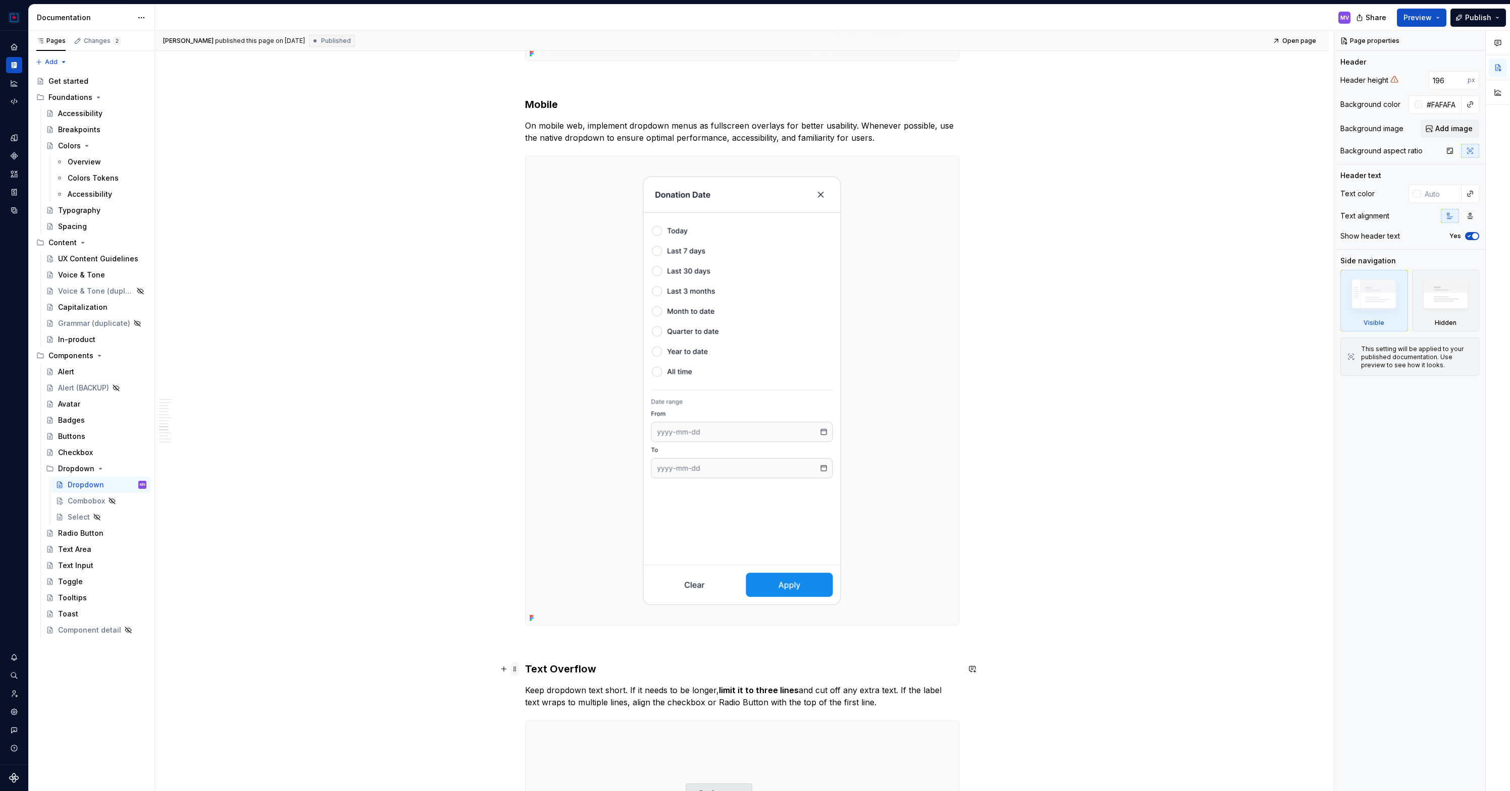
click at [519, 672] on span at bounding box center [515, 669] width 8 height 14
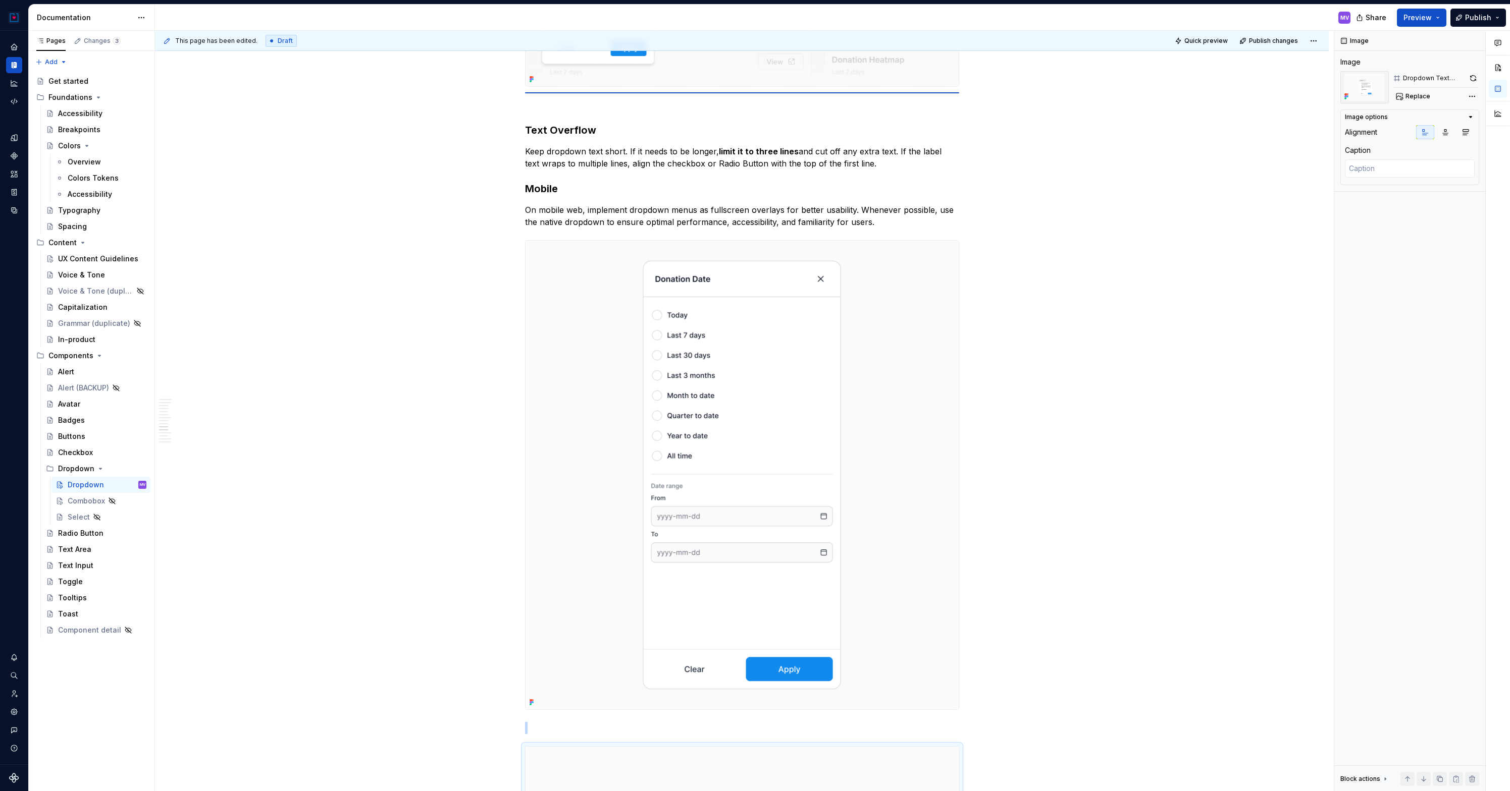
scroll to position [3104, 0]
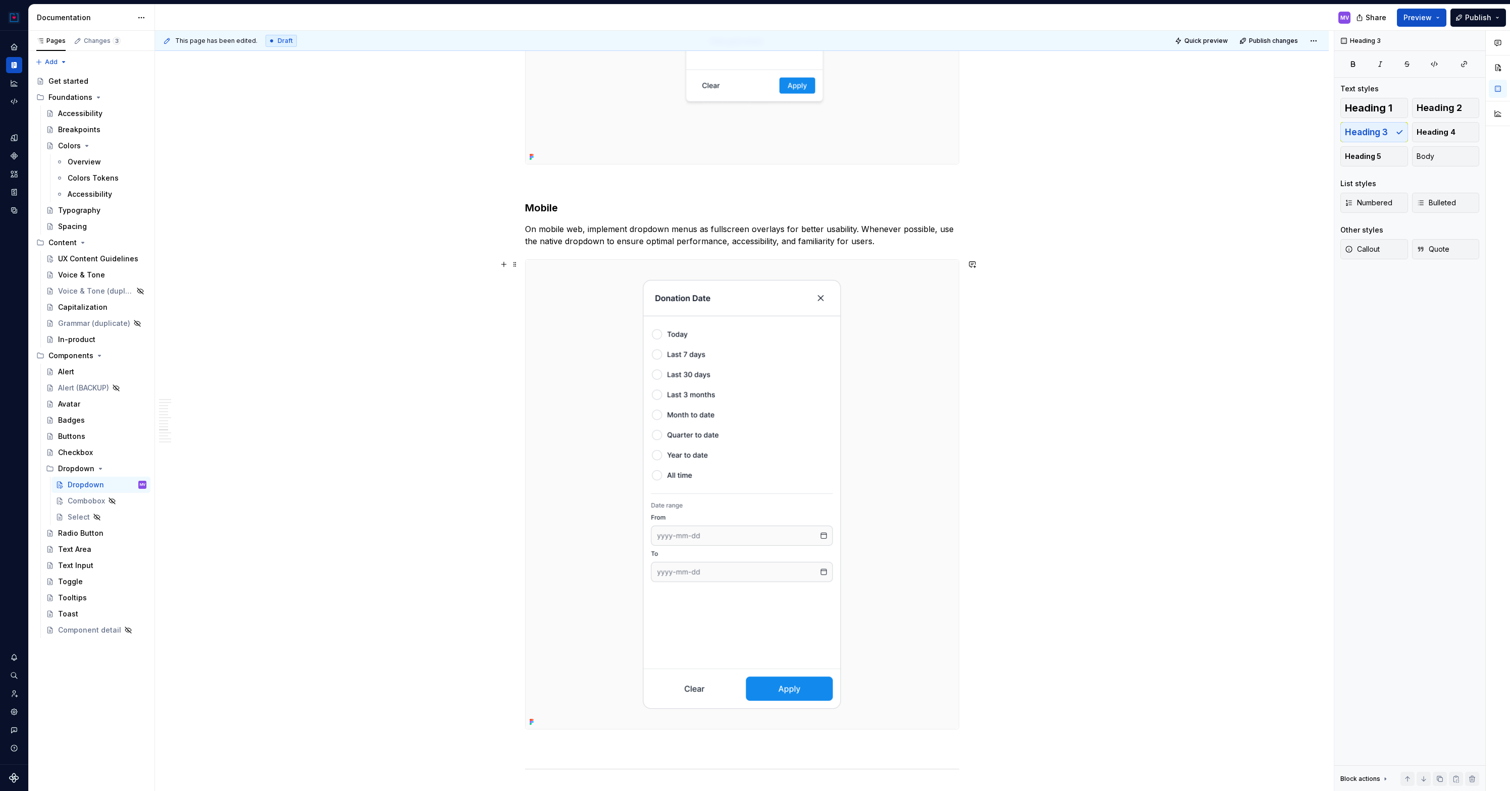
scroll to position [3414, 0]
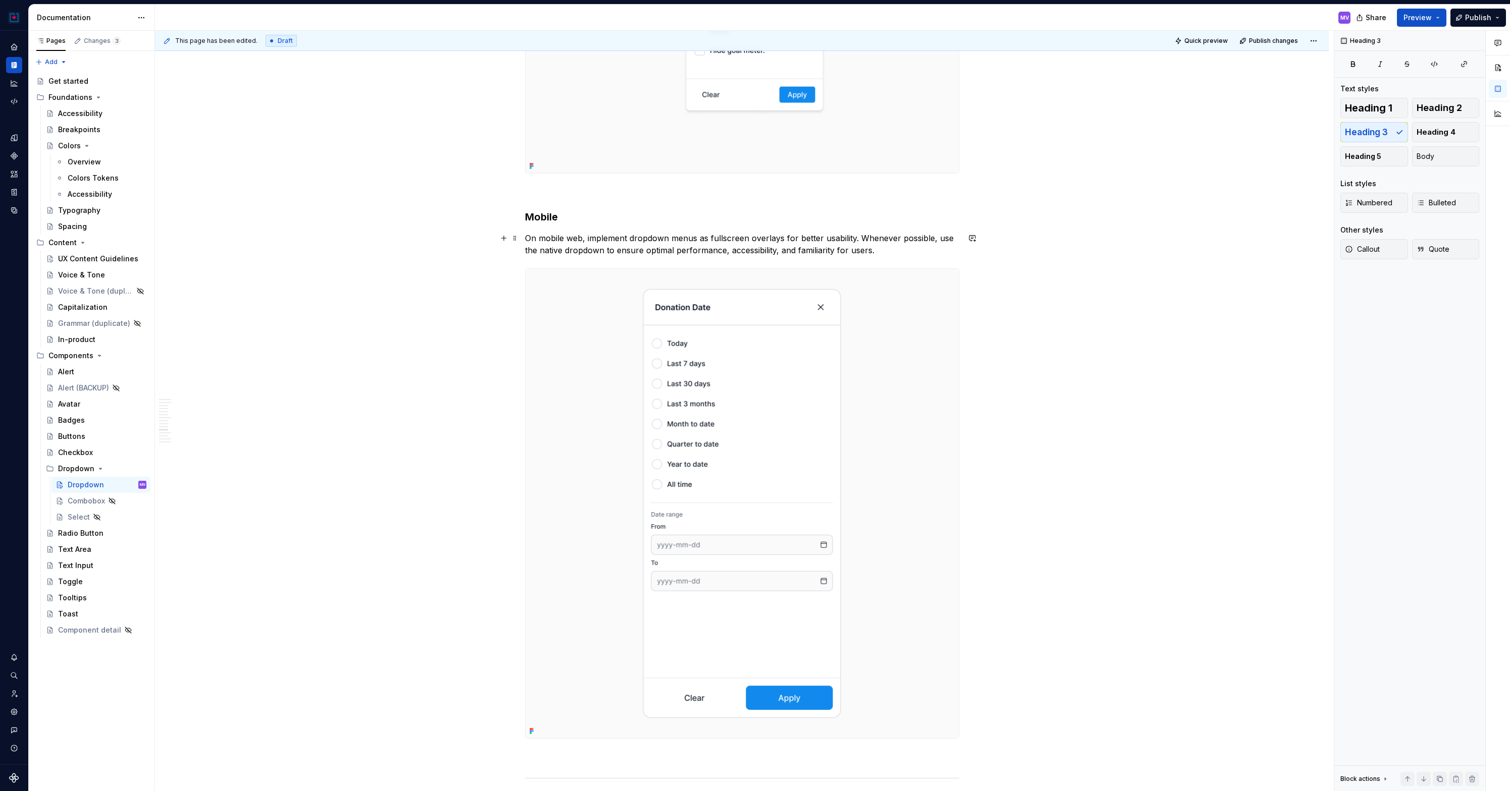
click at [757, 238] on p "On mobile web, implement dropdown menus as fullscreen overlays for better usabi…" at bounding box center [742, 244] width 434 height 24
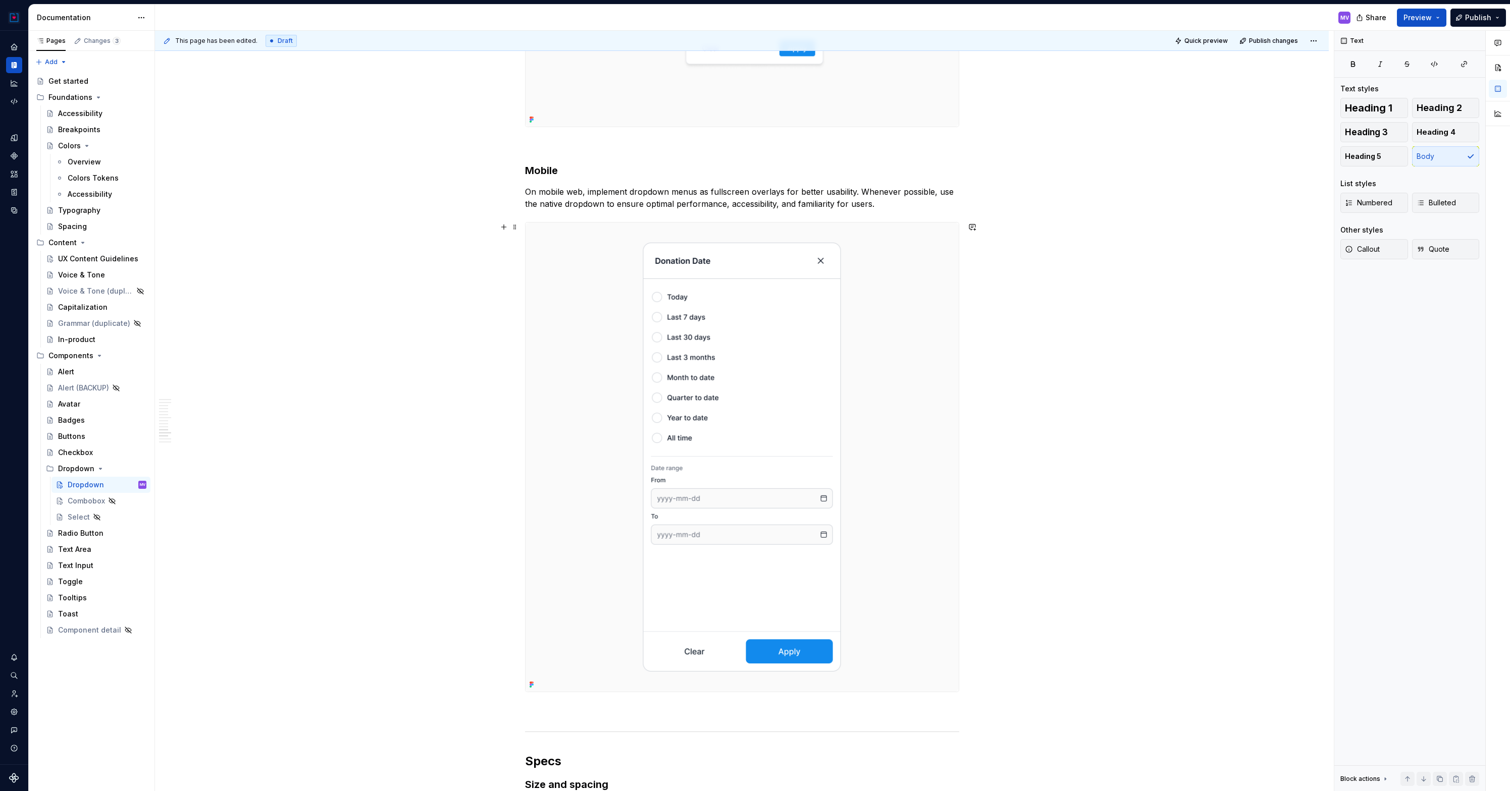
scroll to position [3497, 0]
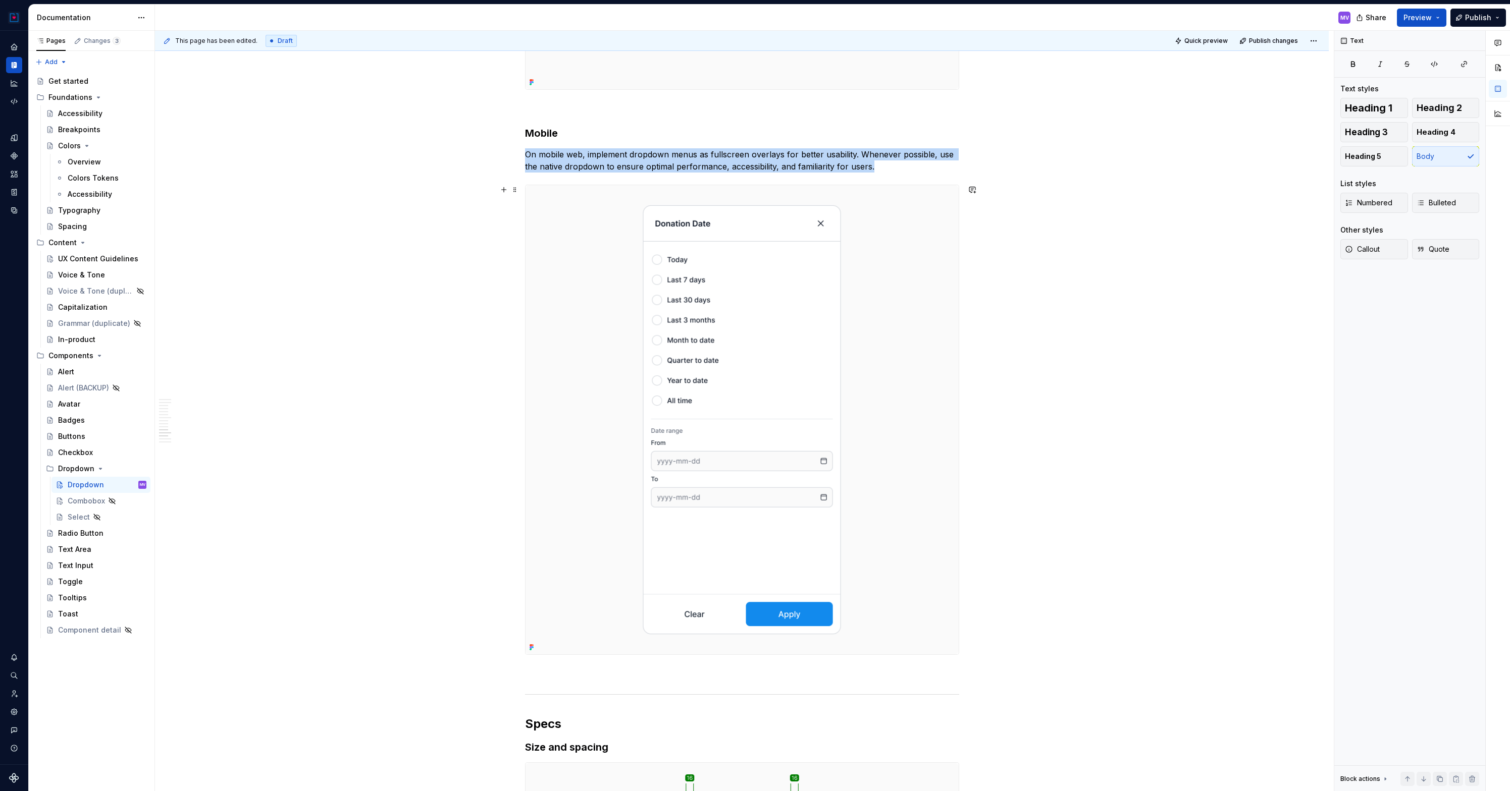
click at [808, 227] on img at bounding box center [741, 419] width 433 height 469
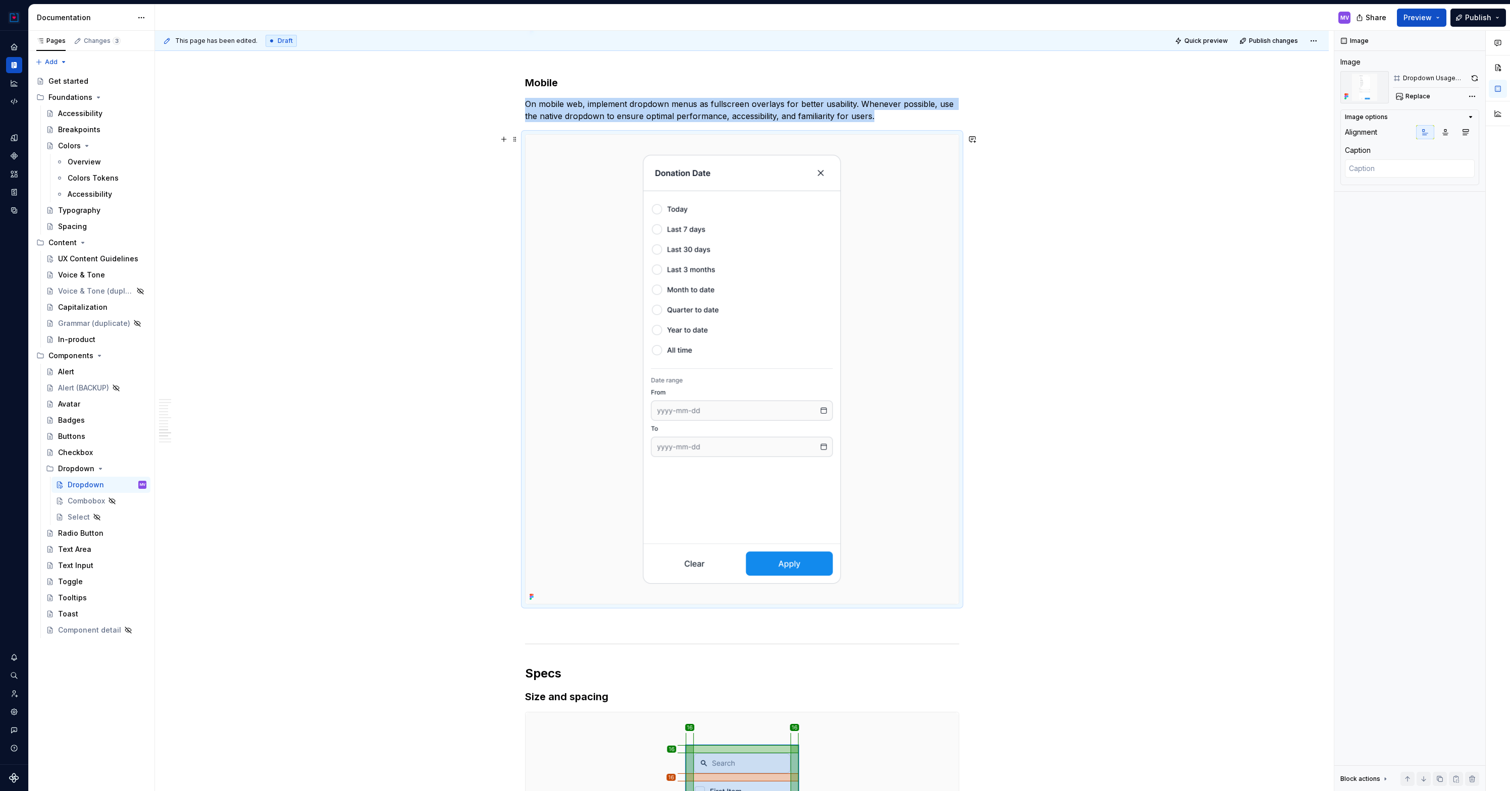
scroll to position [3539, 0]
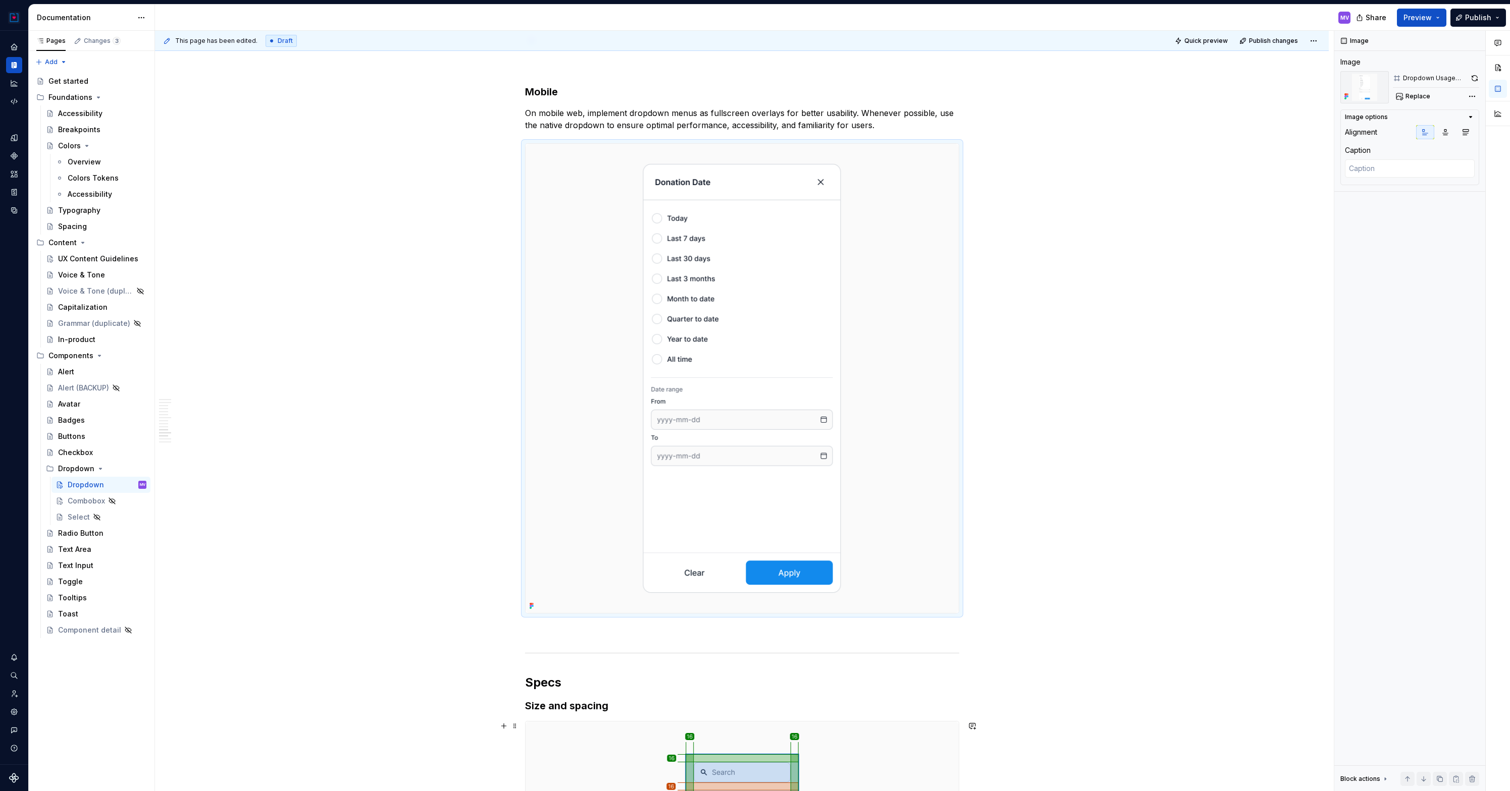
type textarea "*"
